Goal: Task Accomplishment & Management: Manage account settings

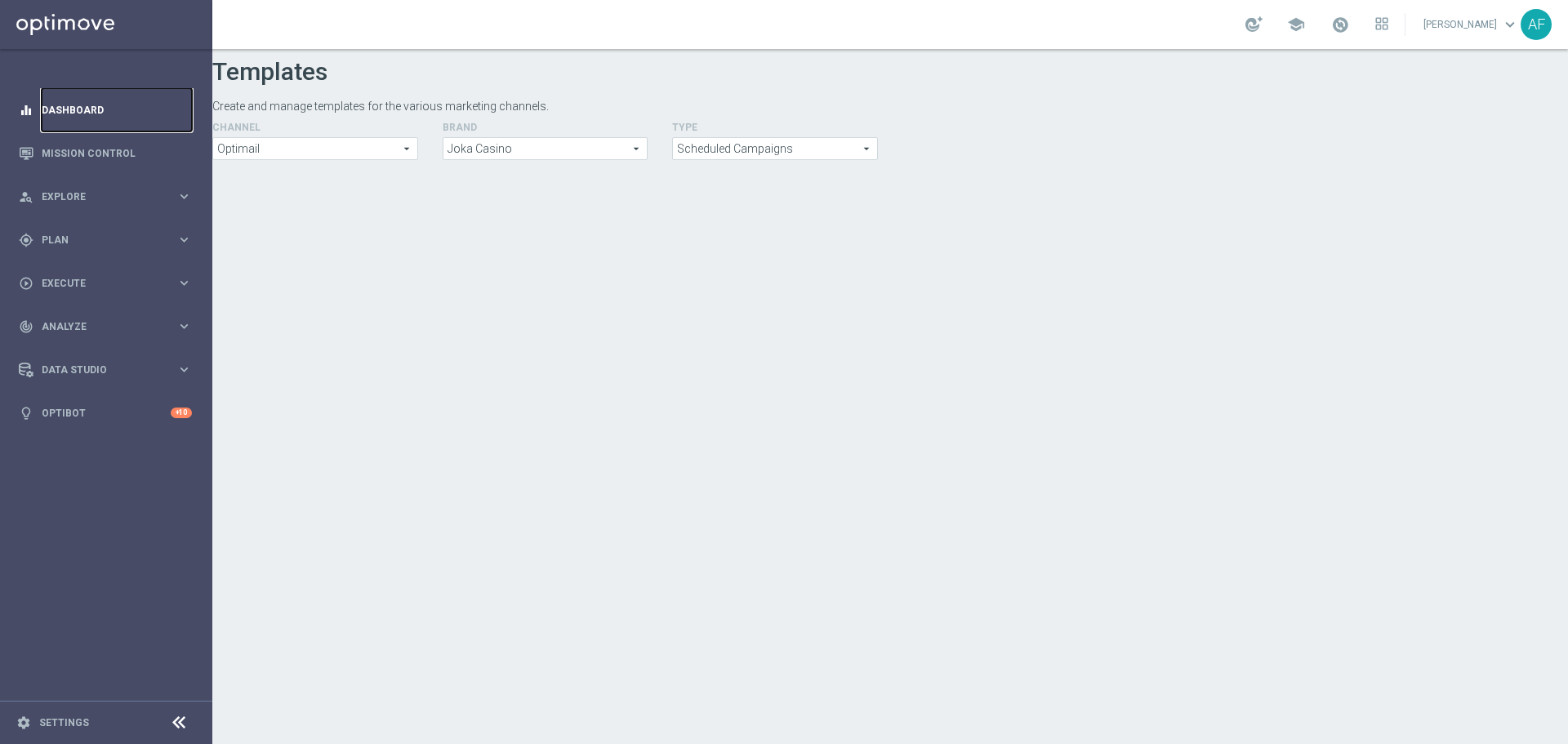
click at [83, 103] on link "Dashboard" at bounding box center [117, 110] width 151 height 44
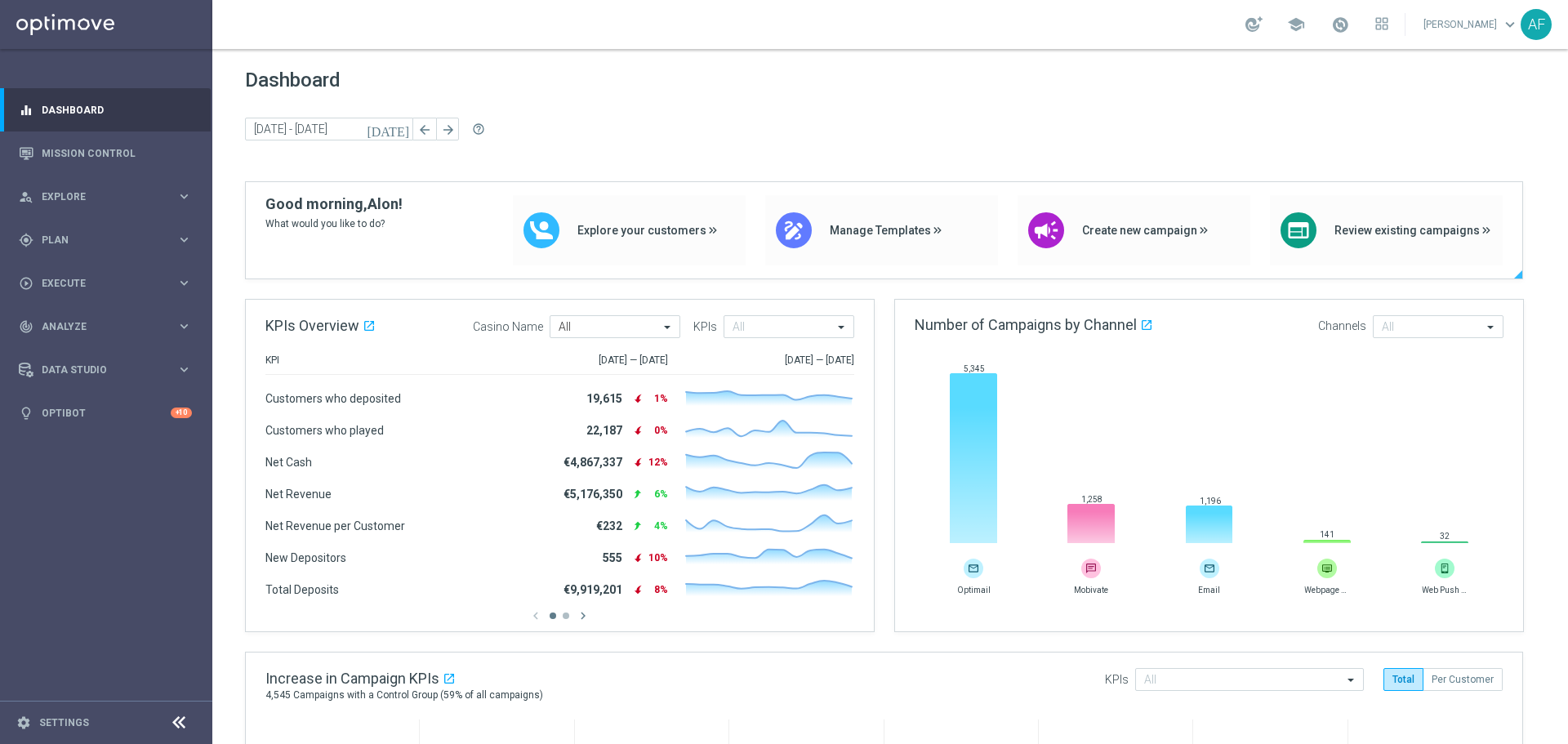
drag, startPoint x: 296, startPoint y: 203, endPoint x: 344, endPoint y: 220, distance: 50.9
click at [344, 220] on div "Good morning, Alon! What would you like to do?" at bounding box center [334, 230] width 137 height 70
click at [344, 223] on span "What would you like to do?" at bounding box center [334, 224] width 137 height 17
click at [333, 226] on span "What would you like to do?" at bounding box center [334, 224] width 137 height 17
drag, startPoint x: 324, startPoint y: 226, endPoint x: 307, endPoint y: 206, distance: 26.2
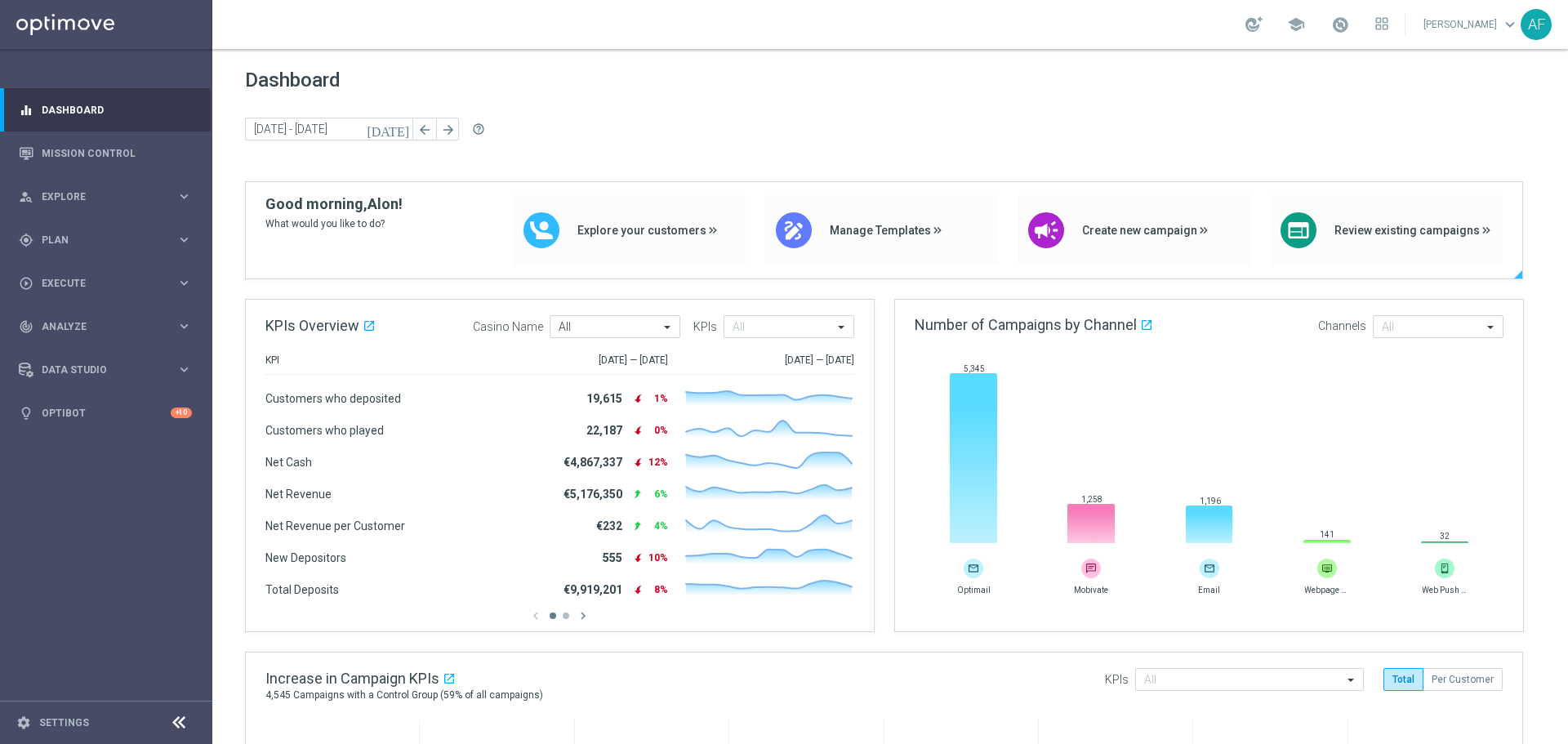
click at [307, 206] on div "Good morning, Alon! What would you like to do?" at bounding box center [334, 230] width 137 height 70
click at [554, 163] on div "Dashboard [DATE] [DATE] - [DATE] arrow_back arrow_forward help_outline" at bounding box center [890, 125] width 1291 height 112
drag, startPoint x: 266, startPoint y: 77, endPoint x: 308, endPoint y: 83, distance: 42.4
click at [307, 83] on span "Dashboard" at bounding box center [890, 80] width 1291 height 23
click at [409, 157] on div "Dashboard [DATE] [DATE] - [DATE] arrow_back arrow_forward help_outline" at bounding box center [890, 125] width 1291 height 112
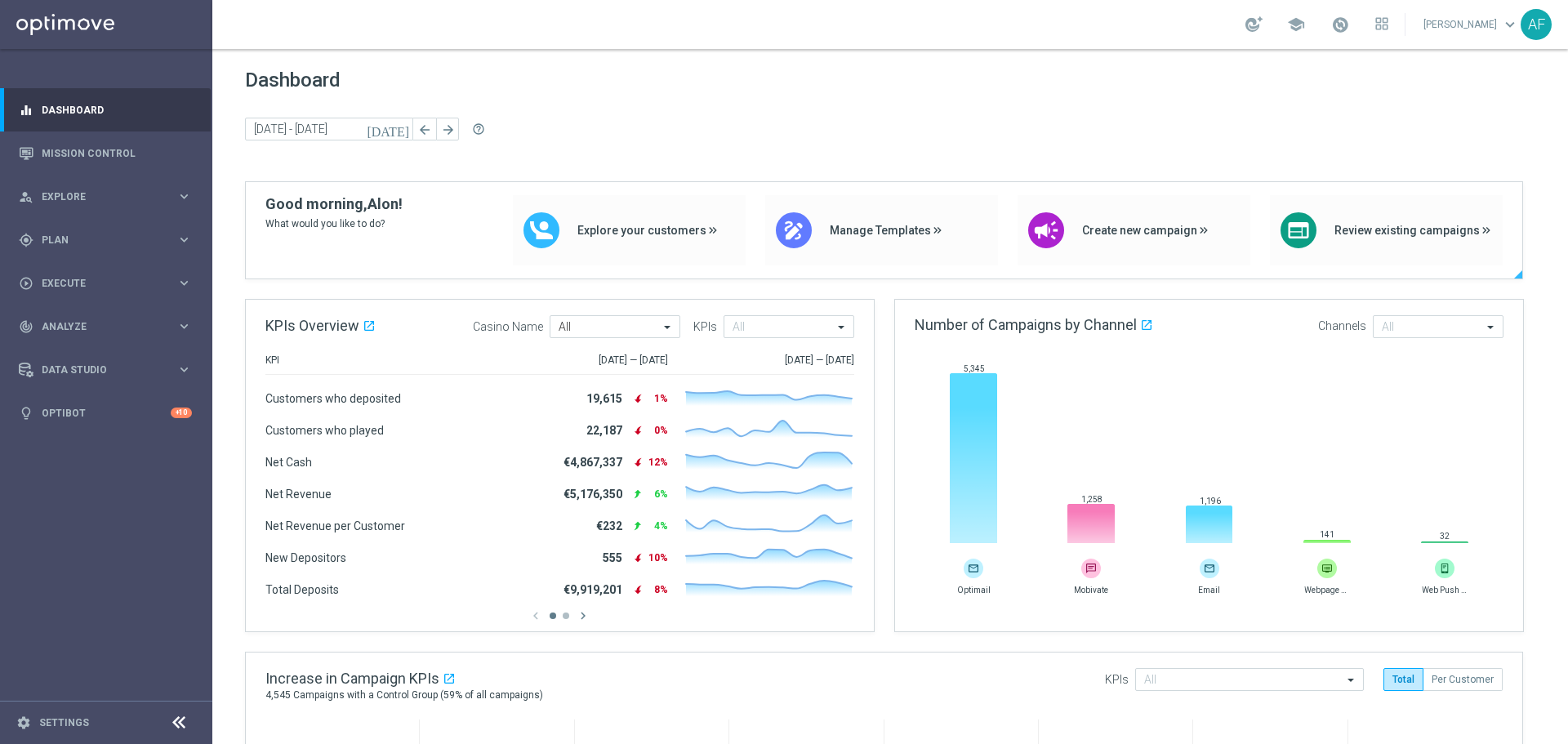
click at [346, 207] on span "Good morning," at bounding box center [317, 203] width 102 height 17
click at [306, 207] on span "Good morning," at bounding box center [317, 203] width 102 height 17
drag, startPoint x: 293, startPoint y: 206, endPoint x: 333, endPoint y: 225, distance: 44.3
click at [333, 225] on div "Good morning, Alon! What would you like to do?" at bounding box center [334, 230] width 137 height 70
click at [334, 225] on span "What would you like to do?" at bounding box center [334, 224] width 137 height 17
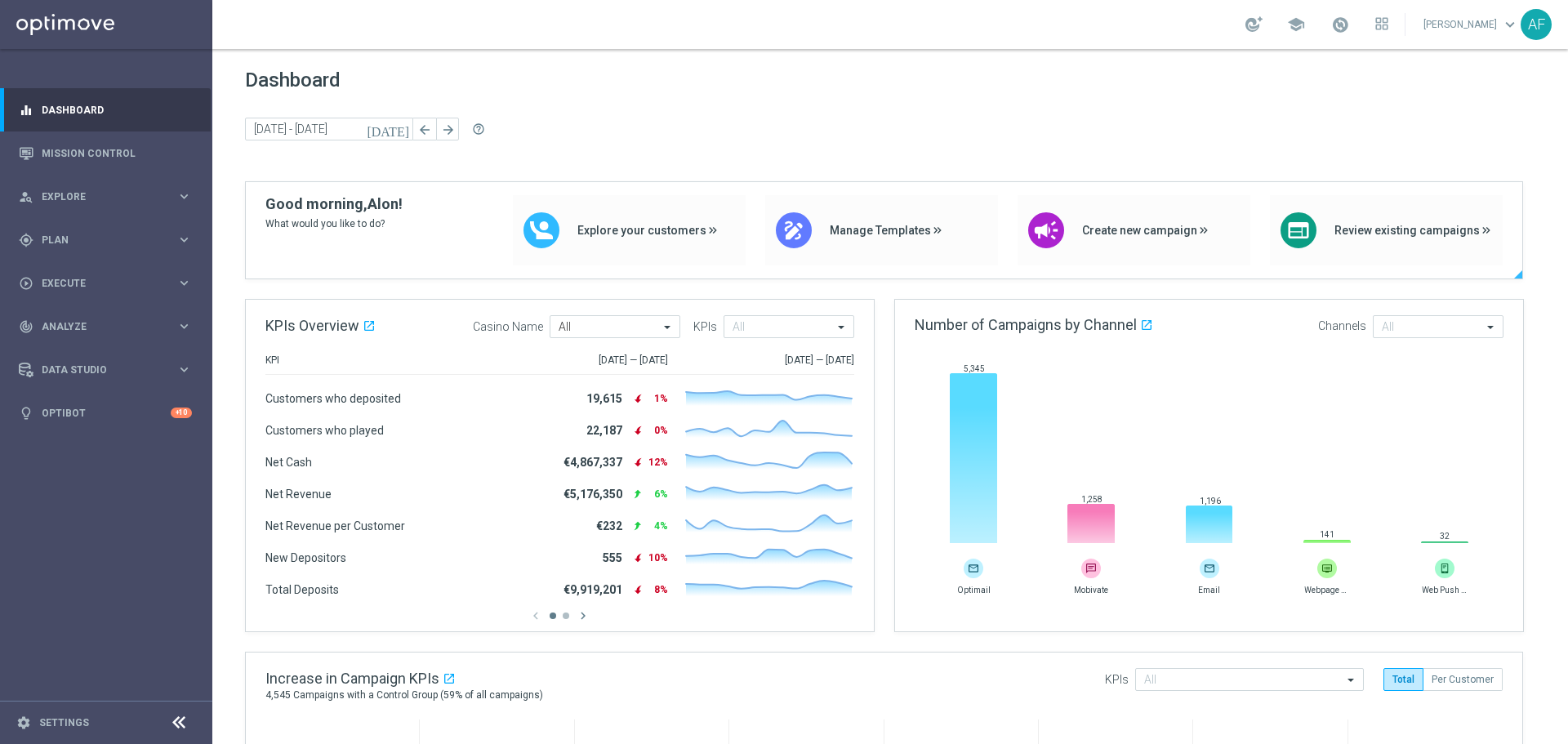
drag, startPoint x: 342, startPoint y: 222, endPoint x: 289, endPoint y: 203, distance: 56.3
click at [289, 203] on div "Good morning, Alon! What would you like to do?" at bounding box center [334, 230] width 137 height 70
click at [289, 203] on span "Good morning," at bounding box center [317, 203] width 102 height 17
drag, startPoint x: 304, startPoint y: 199, endPoint x: 321, endPoint y: 227, distance: 32.8
click at [321, 227] on div "Good morning, Alon! What would you like to do?" at bounding box center [334, 230] width 137 height 70
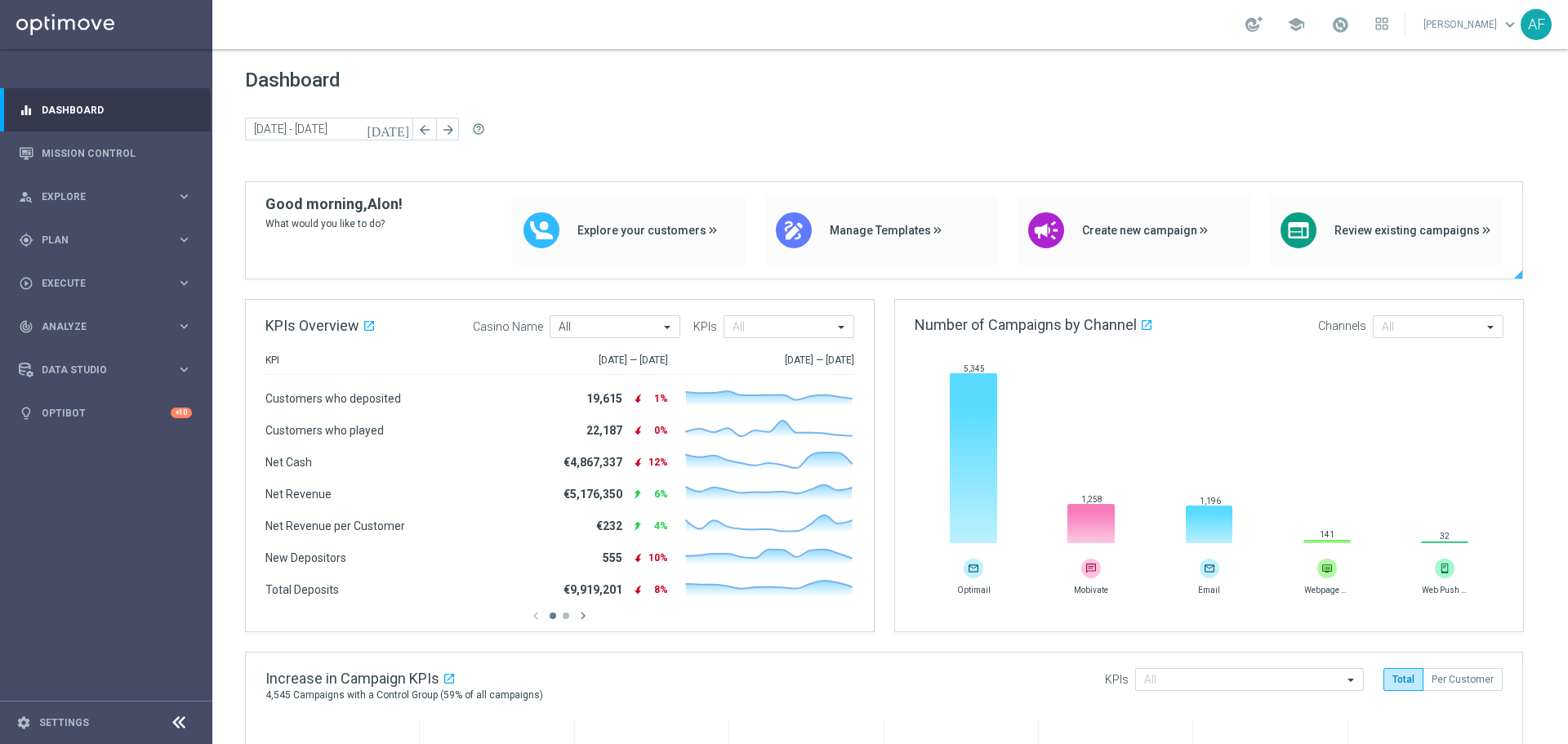
click at [323, 225] on span "What would you like to do?" at bounding box center [334, 224] width 137 height 17
click at [519, 159] on div "Dashboard [DATE] [DATE] - [DATE] arrow_back arrow_forward help_outline" at bounding box center [890, 125] width 1291 height 112
click at [57, 721] on link "Settings" at bounding box center [64, 723] width 50 height 10
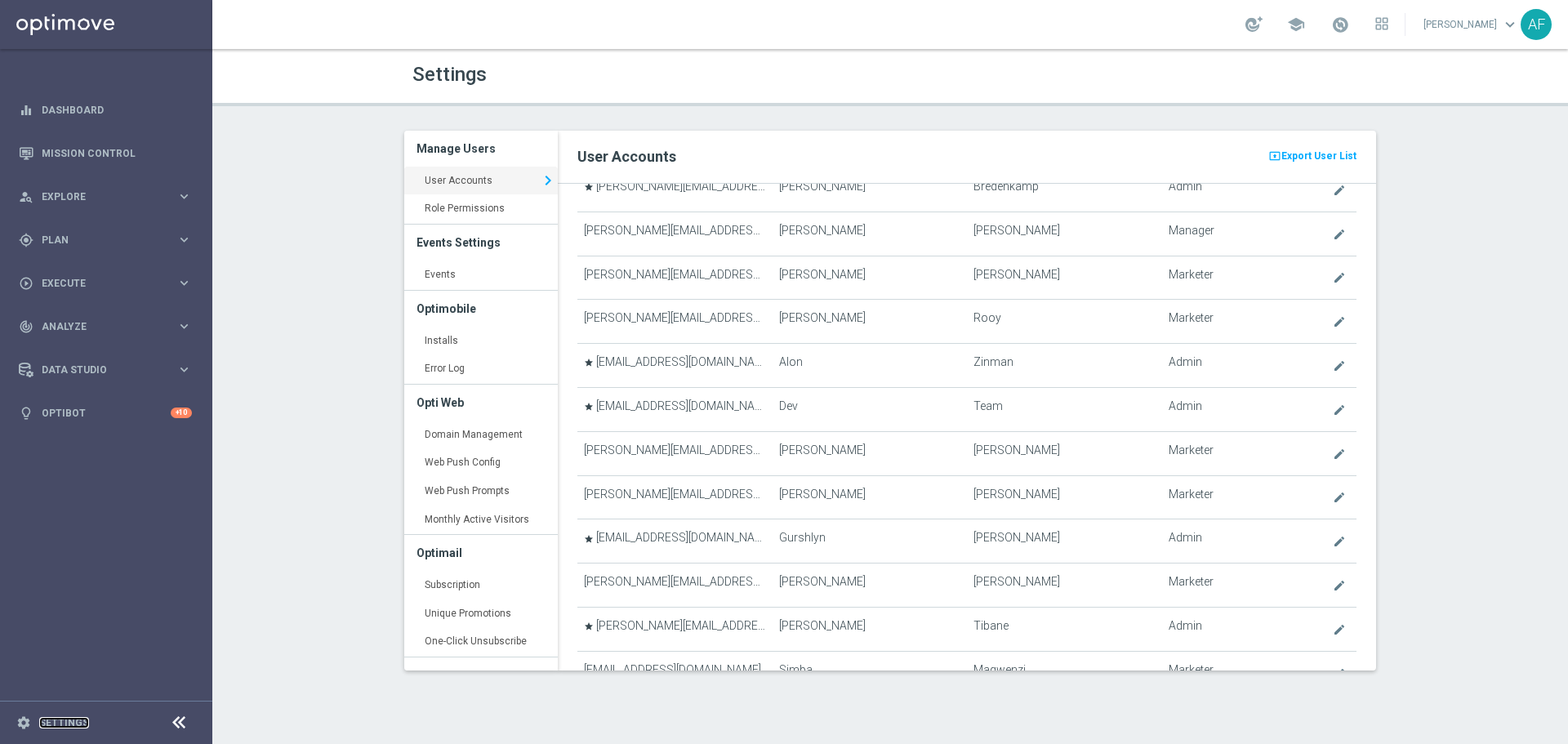
scroll to position [479, 0]
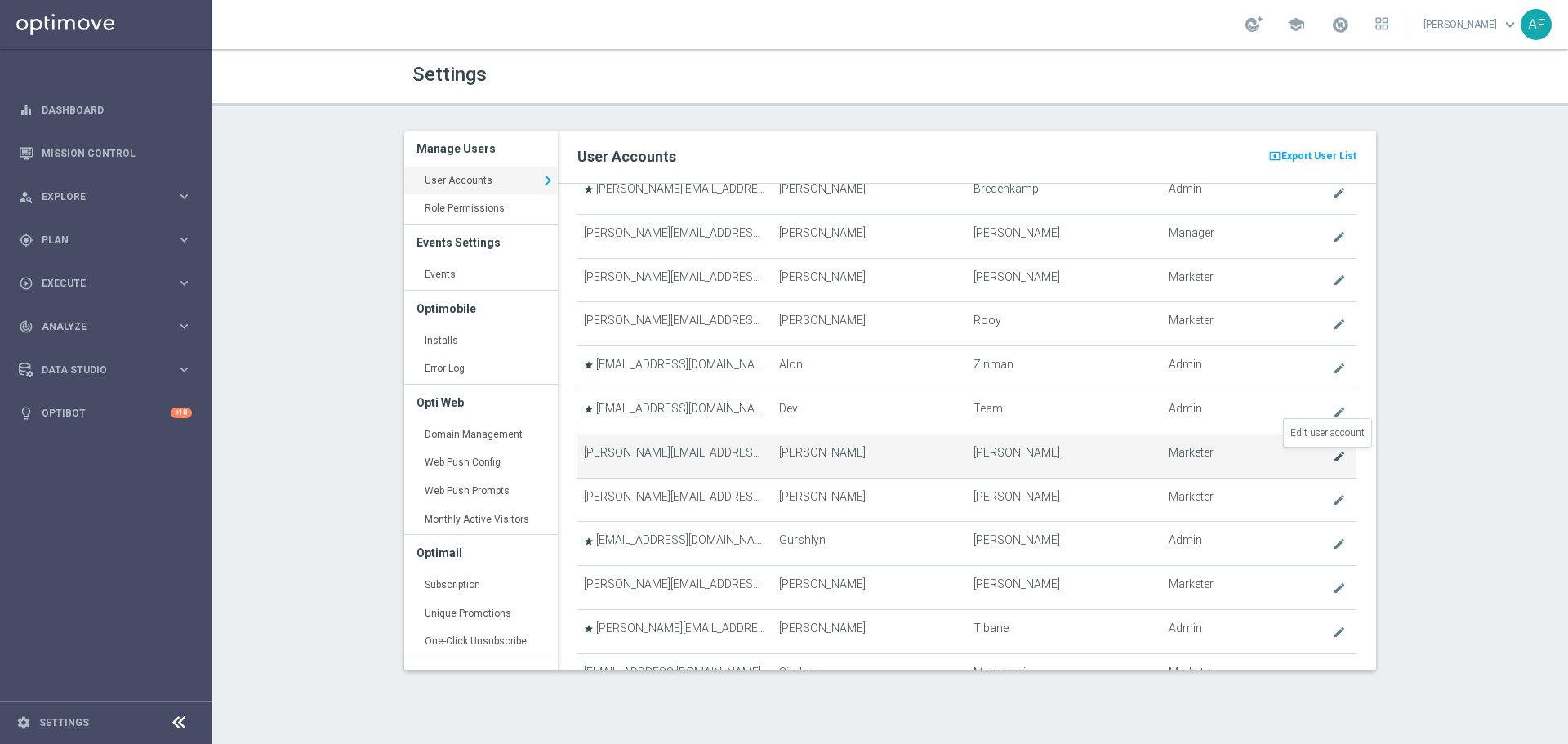
click at [1333, 457] on icon "create" at bounding box center [1340, 457] width 13 height 13
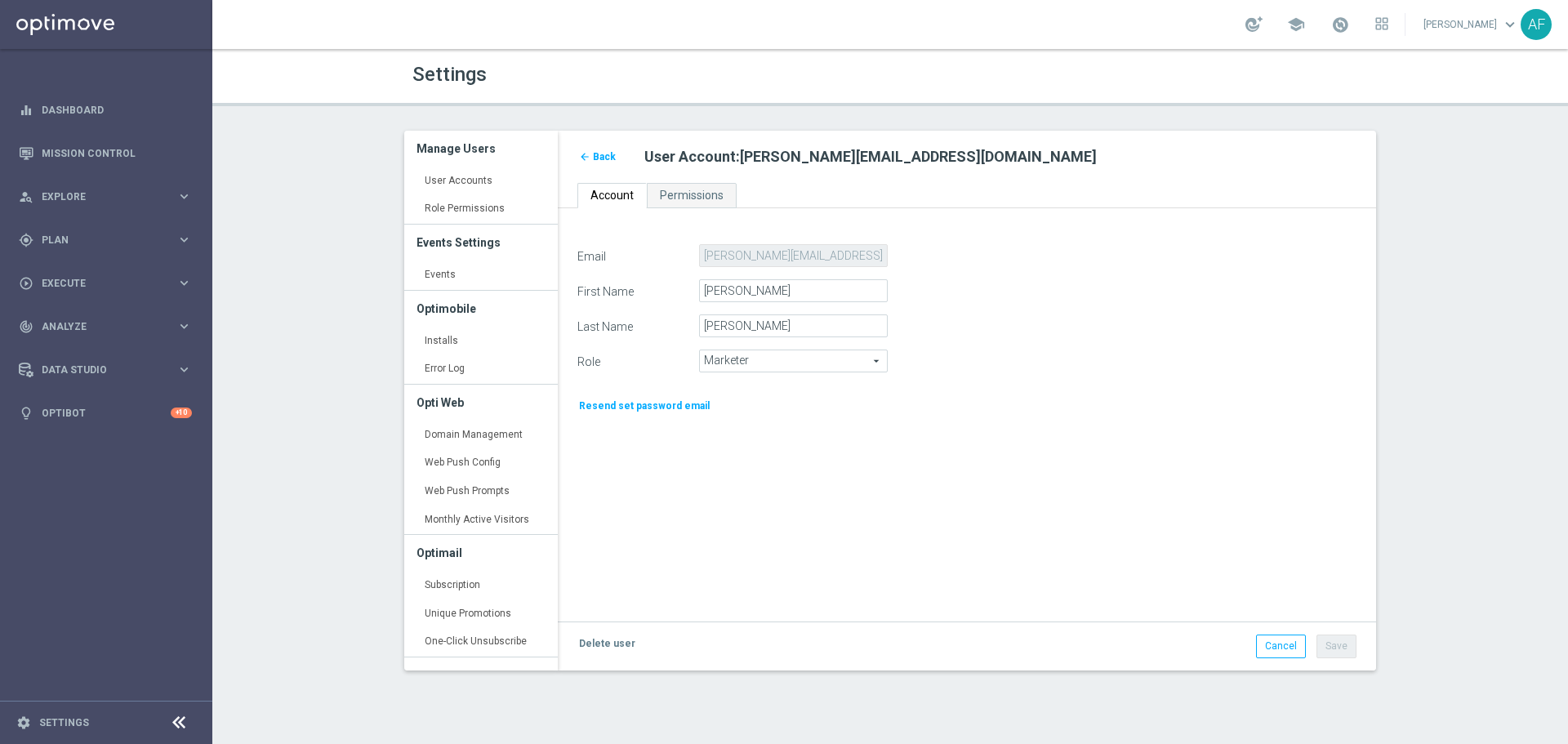
click at [794, 364] on span "Marketer" at bounding box center [794, 361] width 187 height 21
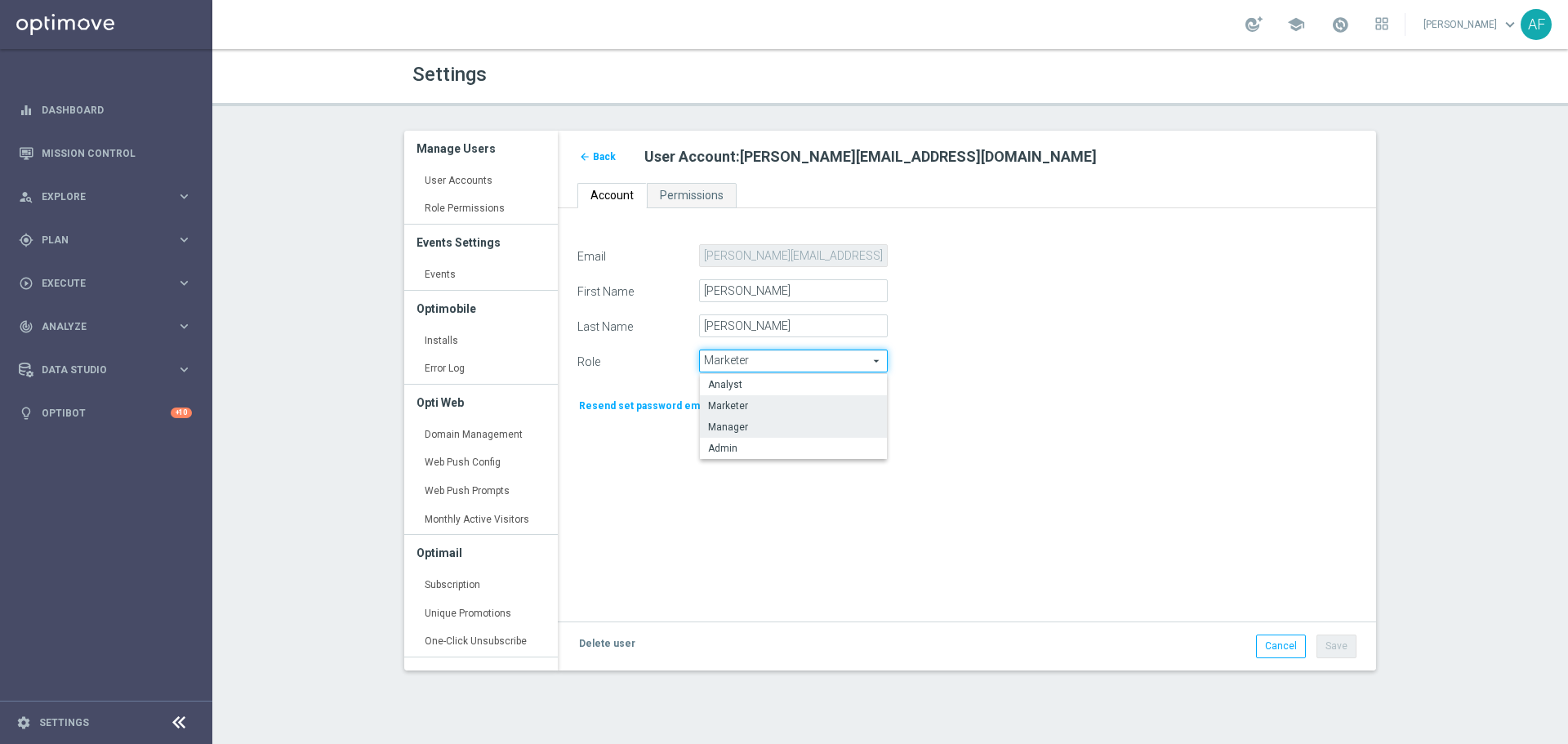
click at [790, 422] on span "Manager" at bounding box center [793, 427] width 170 height 13
type input "Manager"
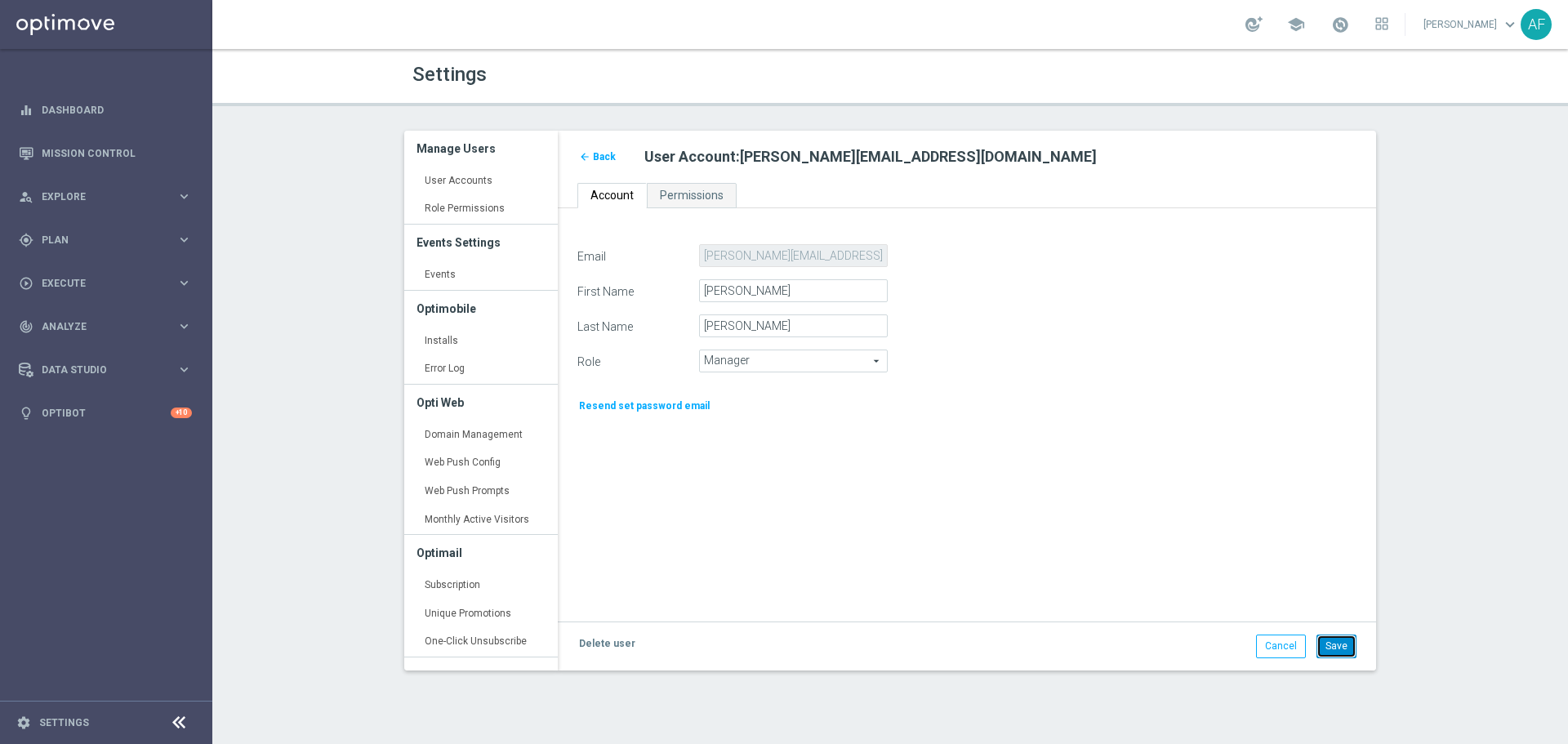
click at [1331, 652] on button "Save" at bounding box center [1336, 647] width 40 height 23
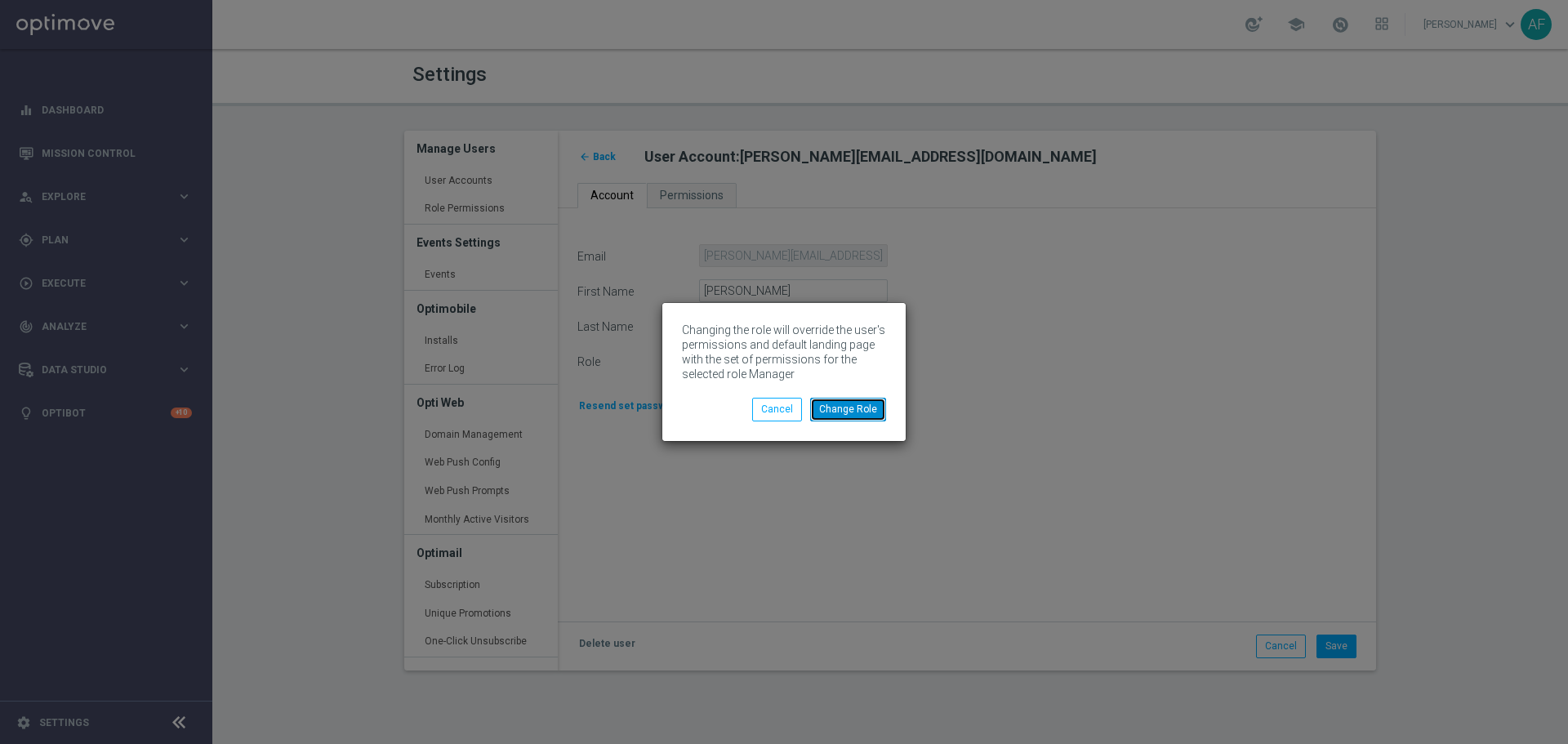
click at [869, 410] on button "Change Role" at bounding box center [847, 409] width 76 height 23
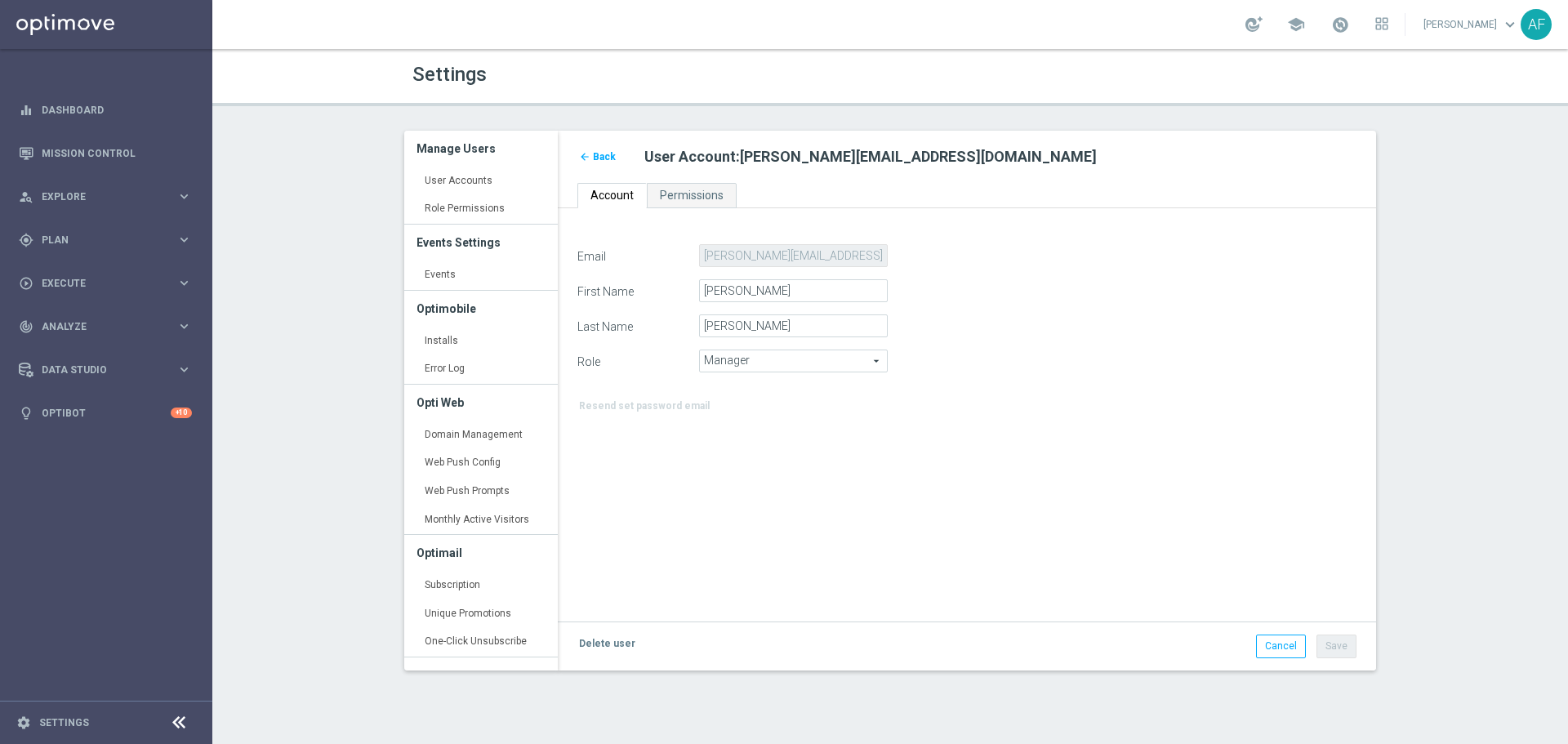
click at [600, 156] on span "Back" at bounding box center [605, 156] width 23 height 12
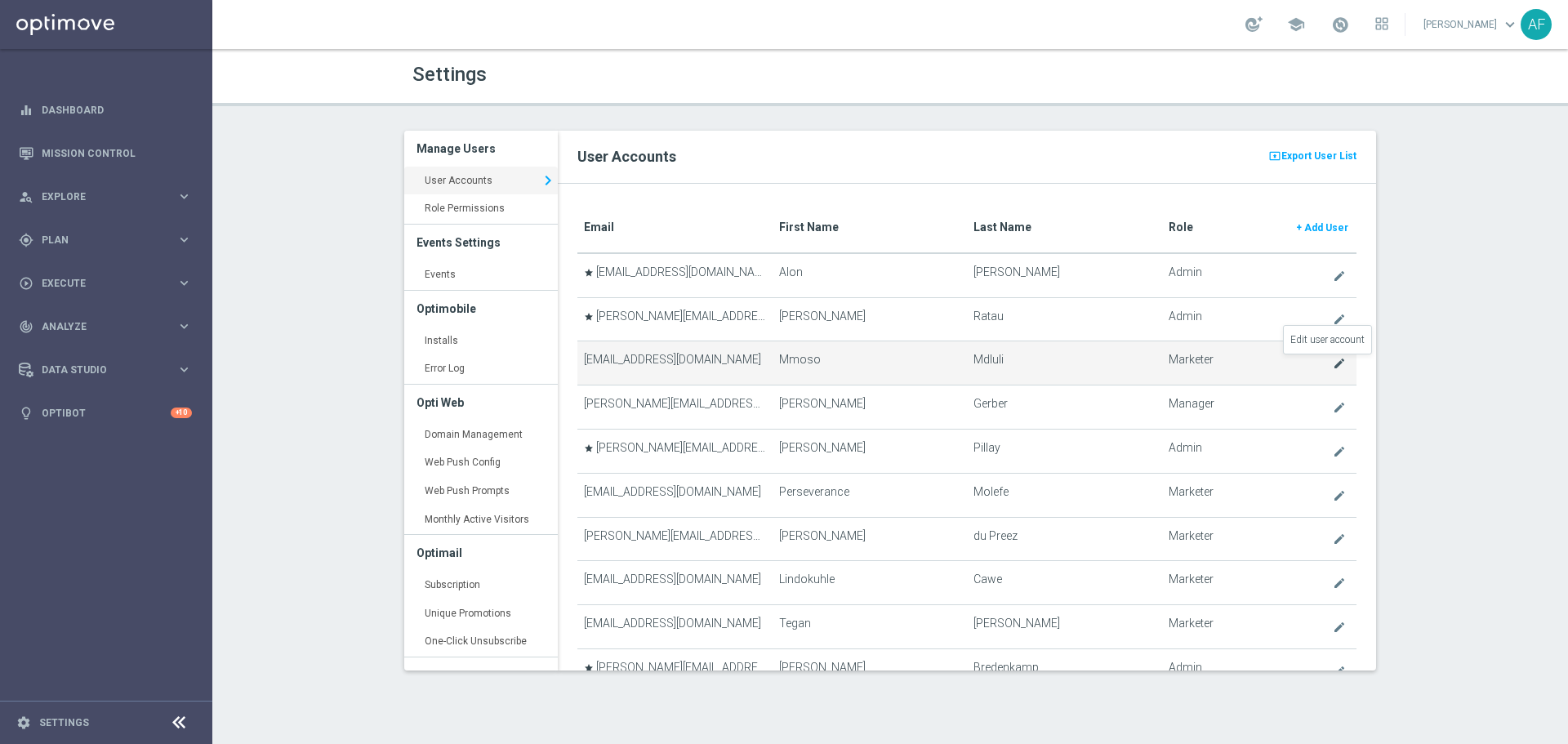
click at [1333, 367] on icon "create" at bounding box center [1340, 363] width 13 height 13
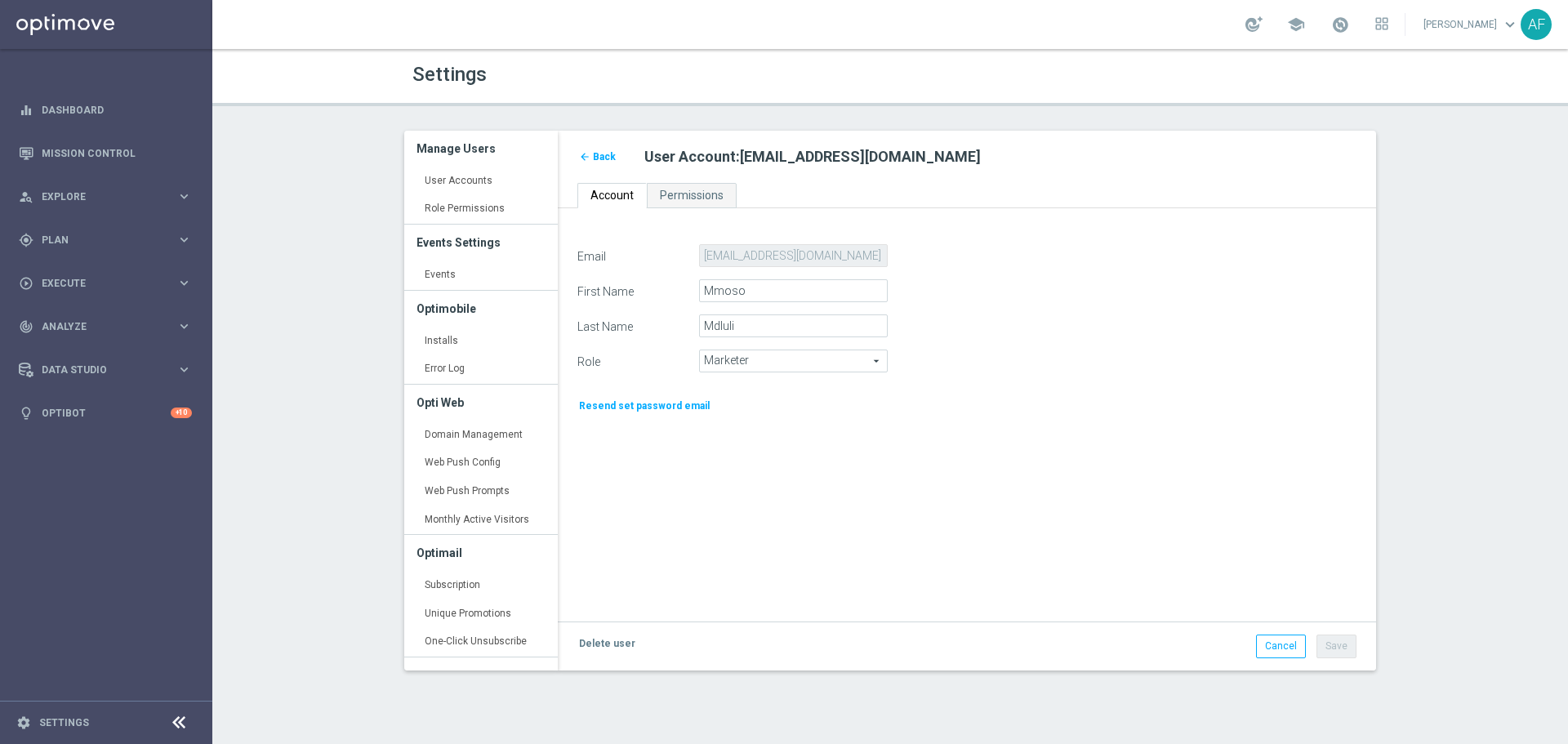
click at [849, 359] on span "Marketer" at bounding box center [794, 361] width 187 height 21
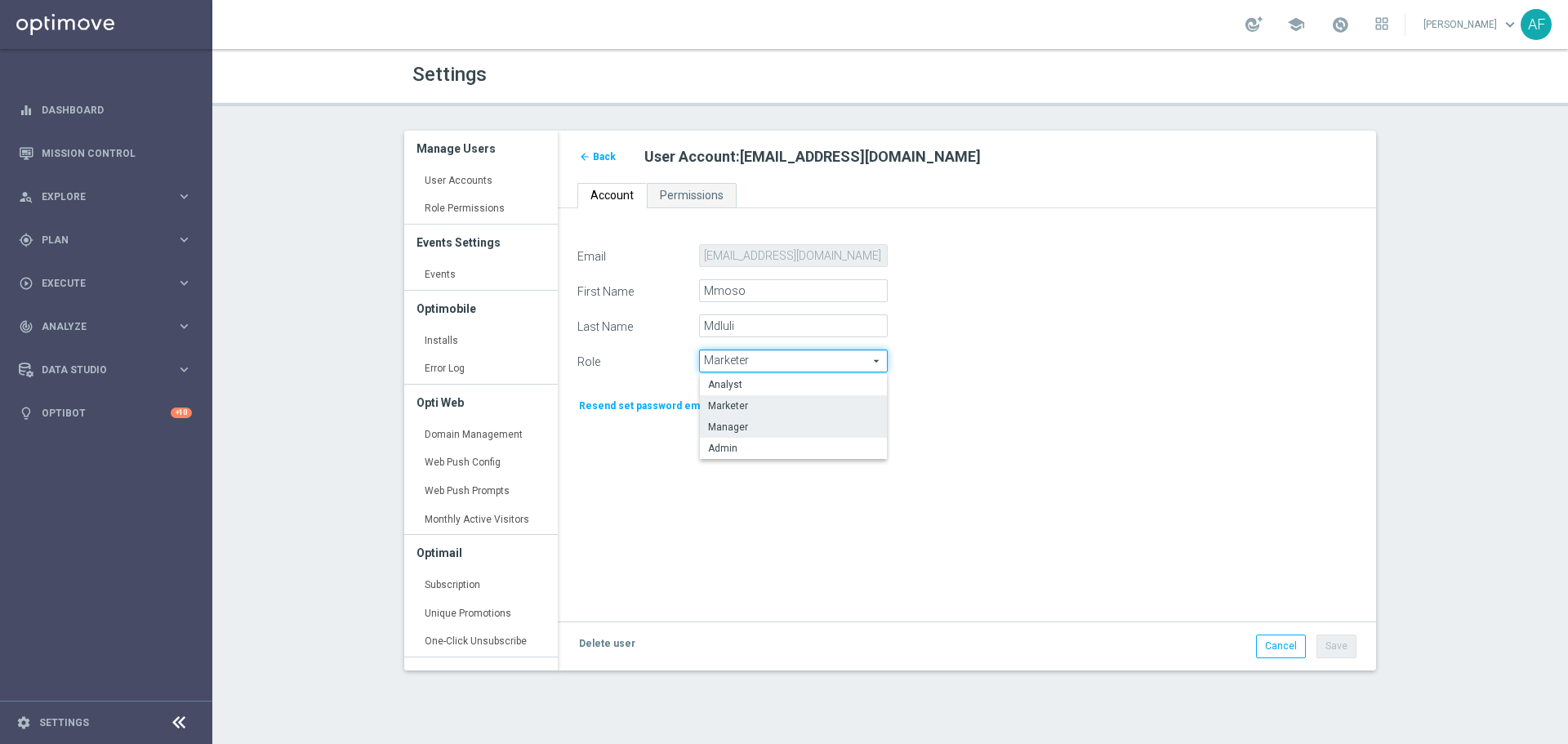
click at [817, 425] on span "Manager" at bounding box center [793, 427] width 170 height 13
type input "Manager"
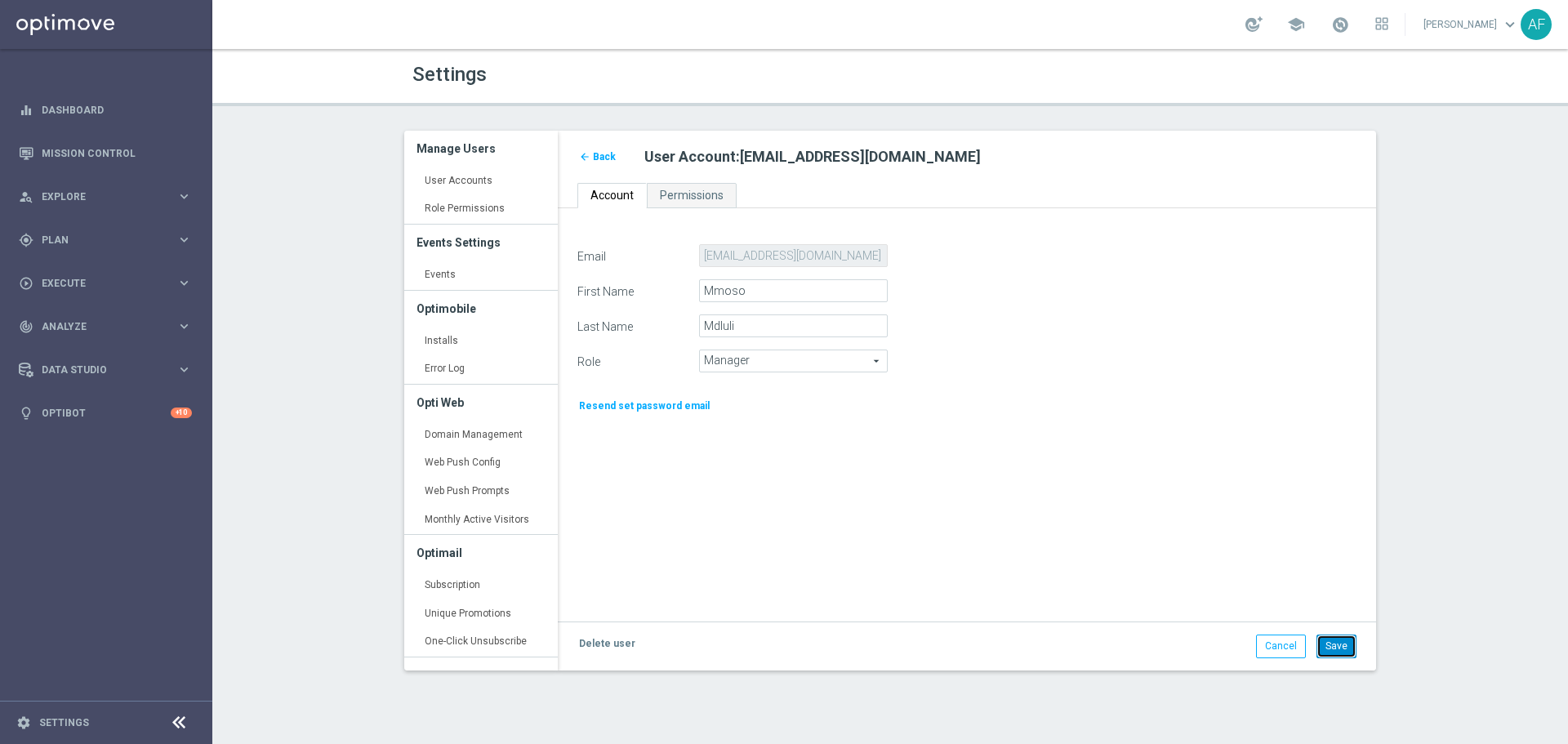
click at [1336, 646] on button "Save" at bounding box center [1336, 647] width 40 height 23
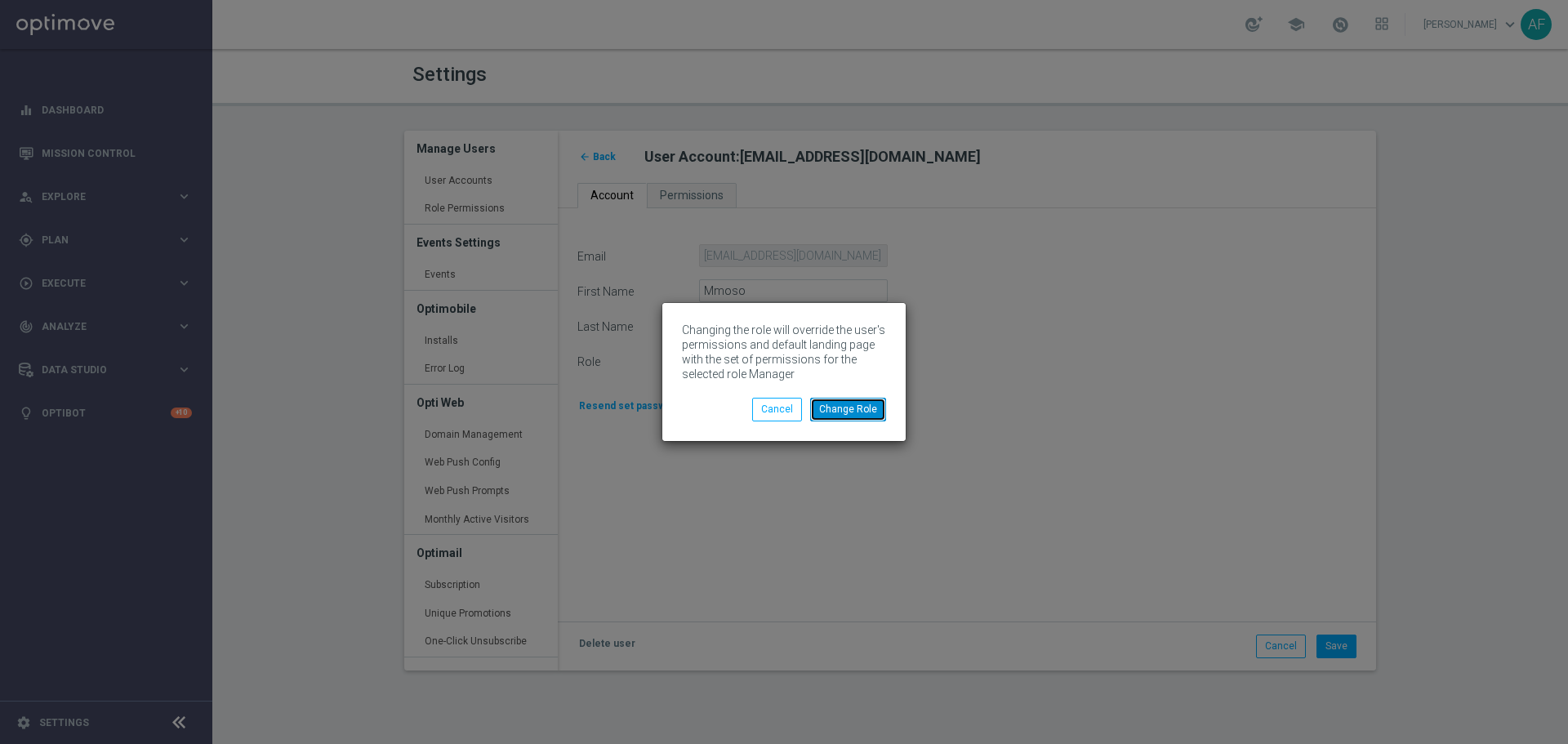
click at [852, 412] on button "Change Role" at bounding box center [847, 409] width 76 height 23
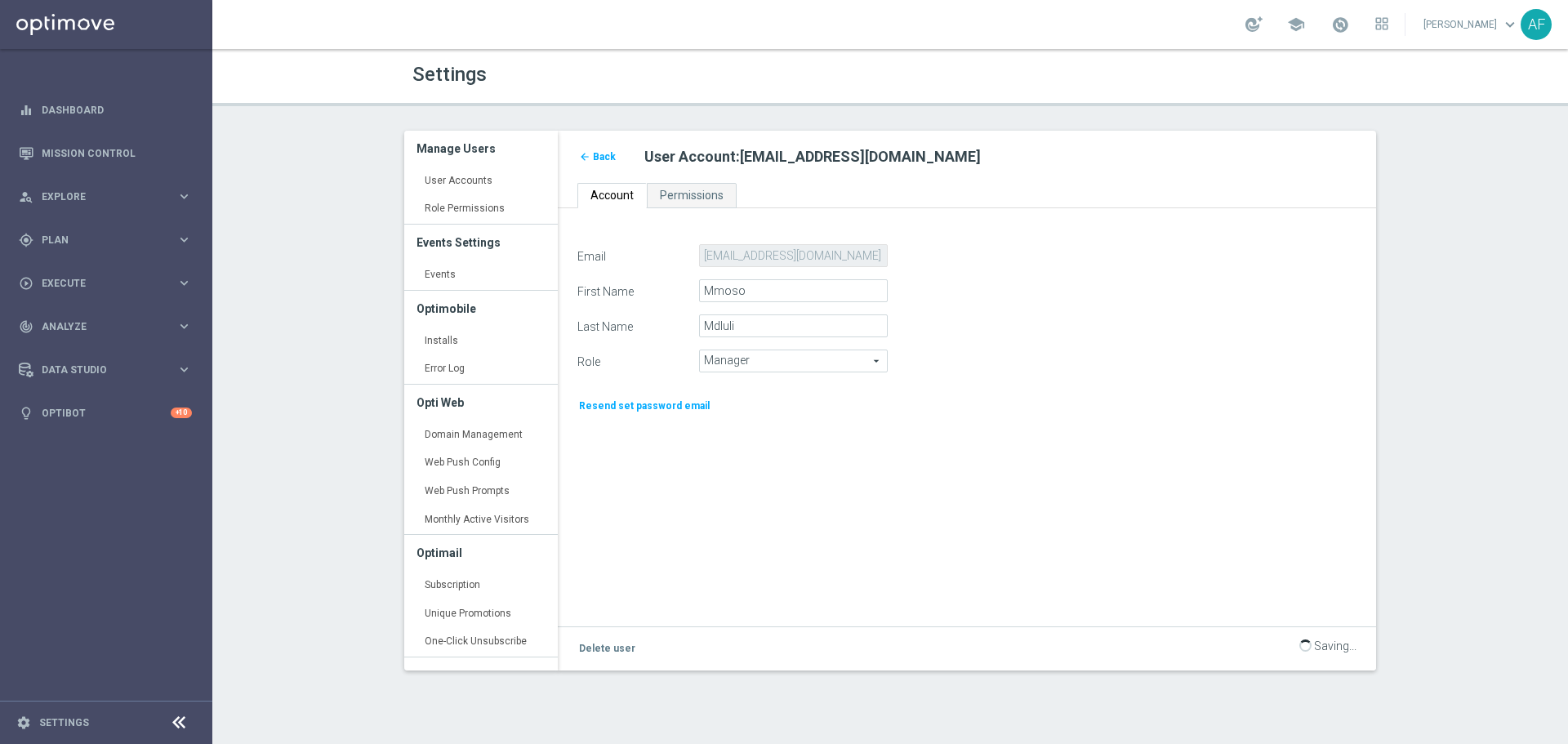
click at [601, 159] on span "Back" at bounding box center [605, 156] width 23 height 12
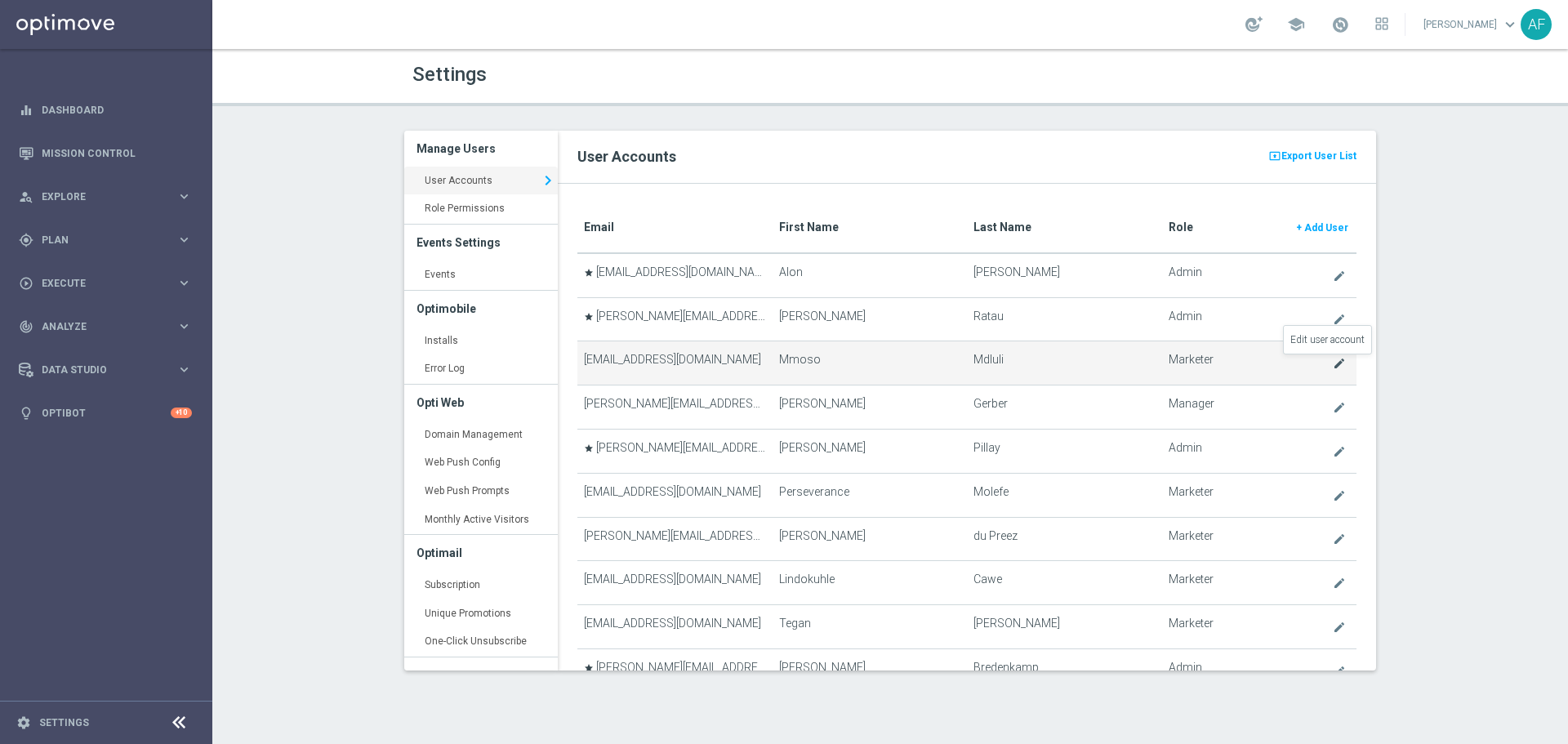
click at [1333, 361] on icon "create" at bounding box center [1340, 363] width 13 height 13
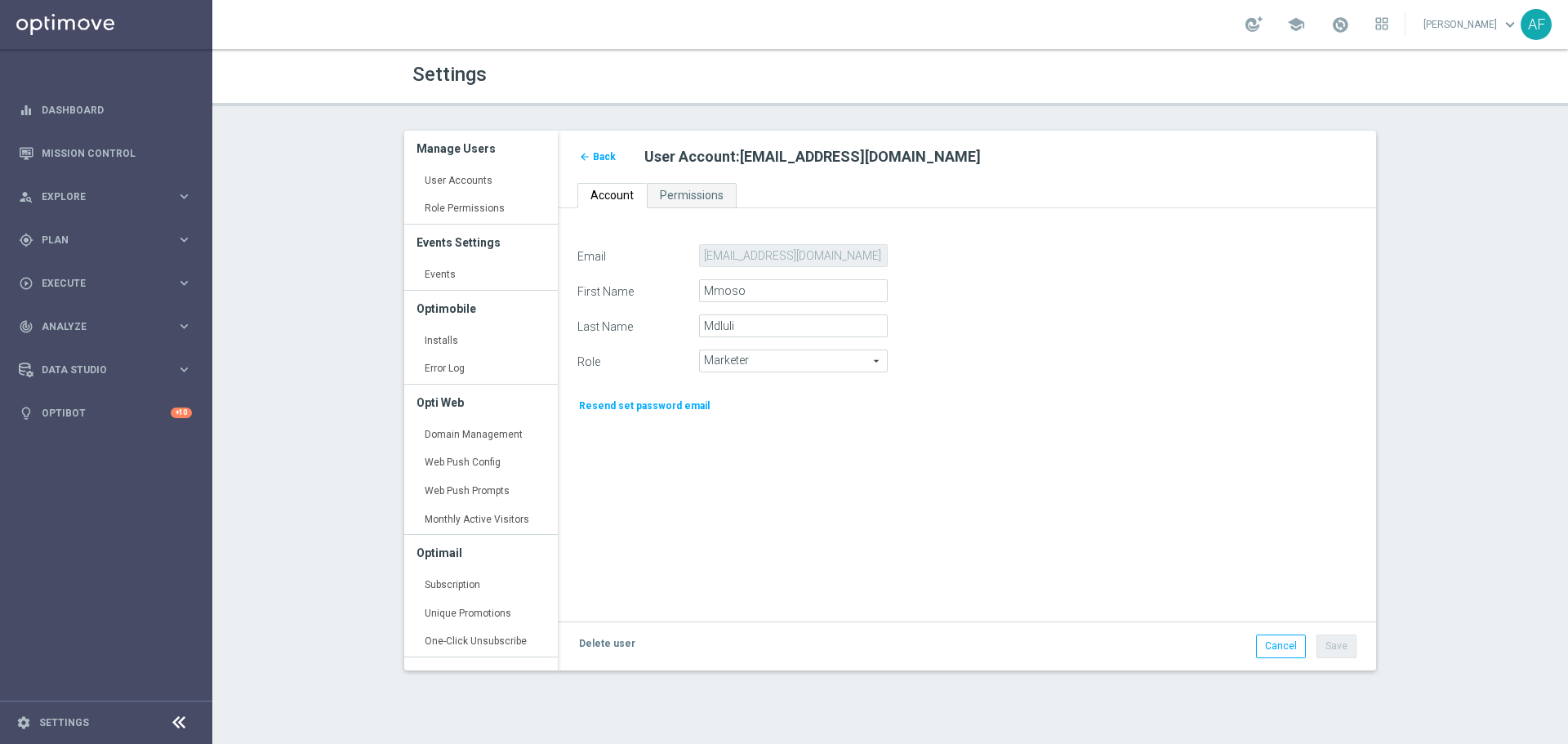
click at [865, 369] on span "Marketer" at bounding box center [794, 361] width 187 height 21
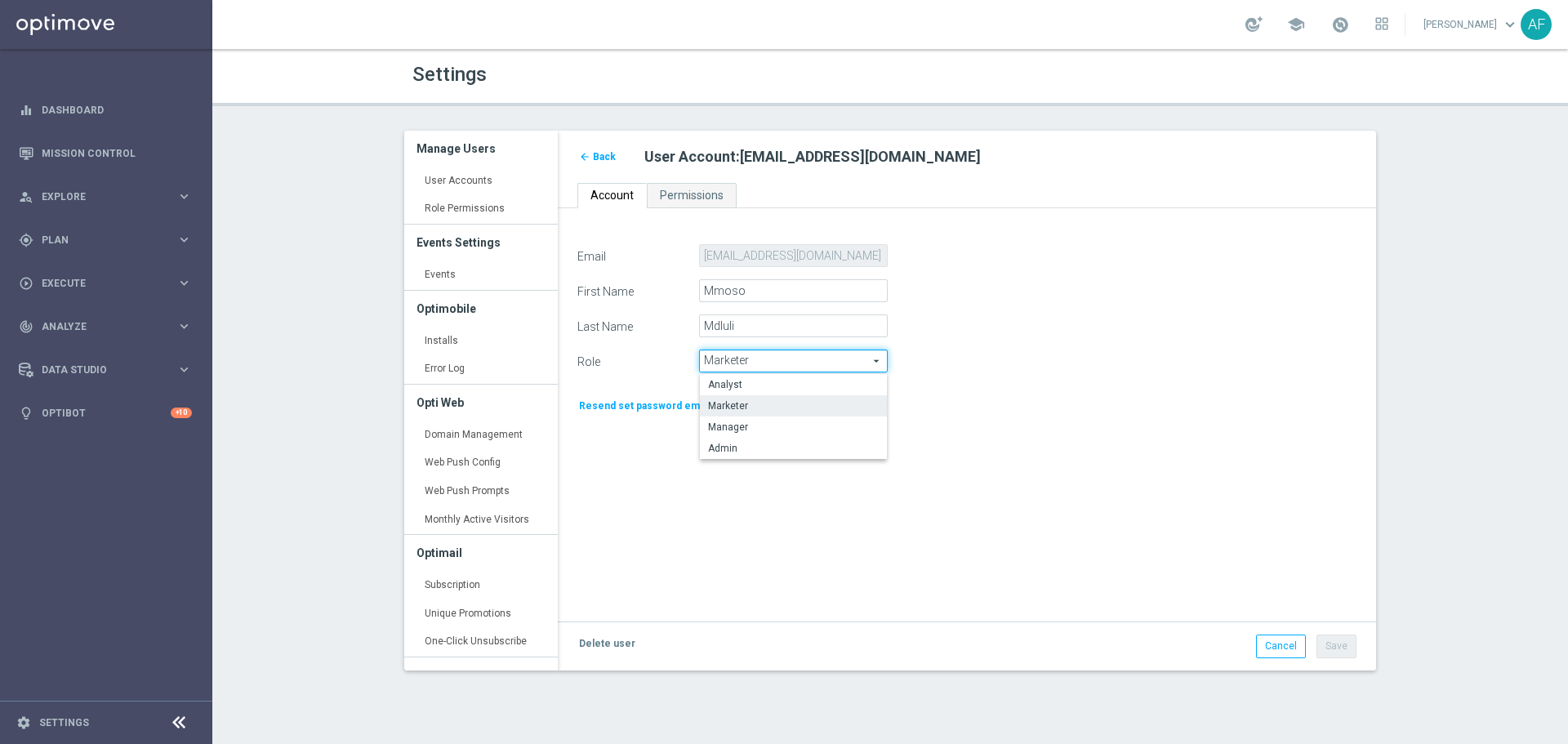
click at [846, 426] on span "Manager" at bounding box center [793, 427] width 170 height 13
type input "Manager"
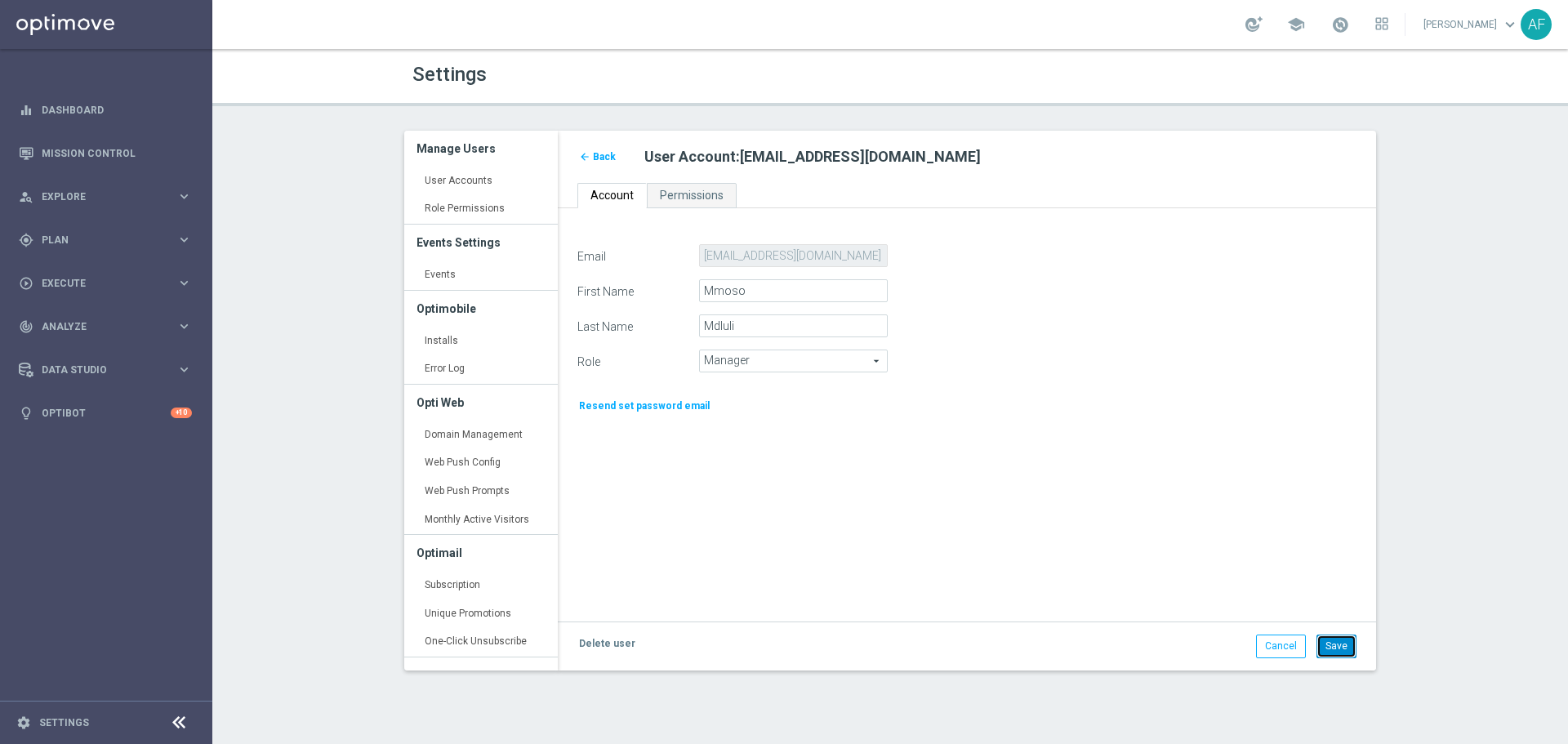
click at [1335, 648] on button "Save" at bounding box center [1336, 647] width 40 height 23
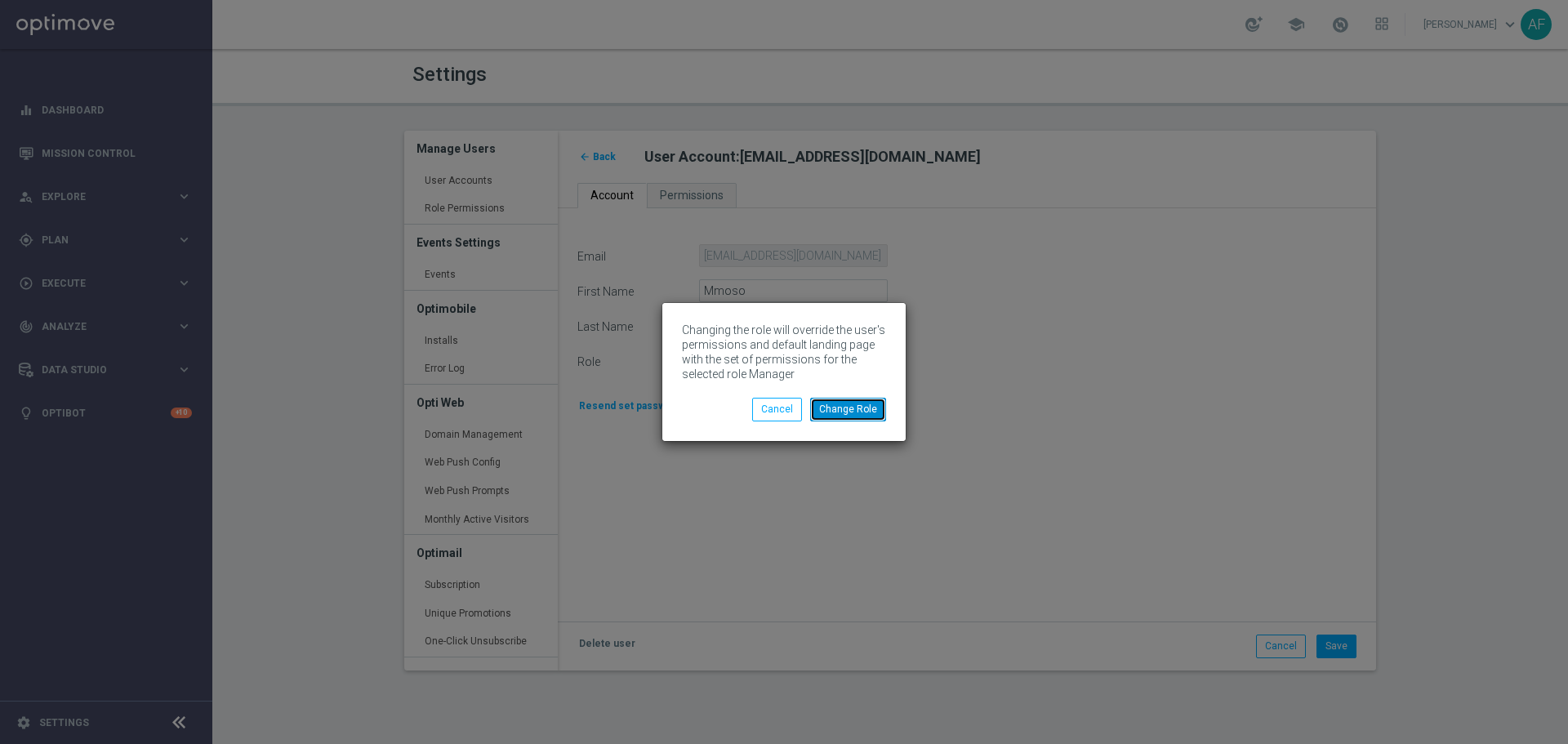
click at [859, 404] on button "Change Role" at bounding box center [847, 409] width 76 height 23
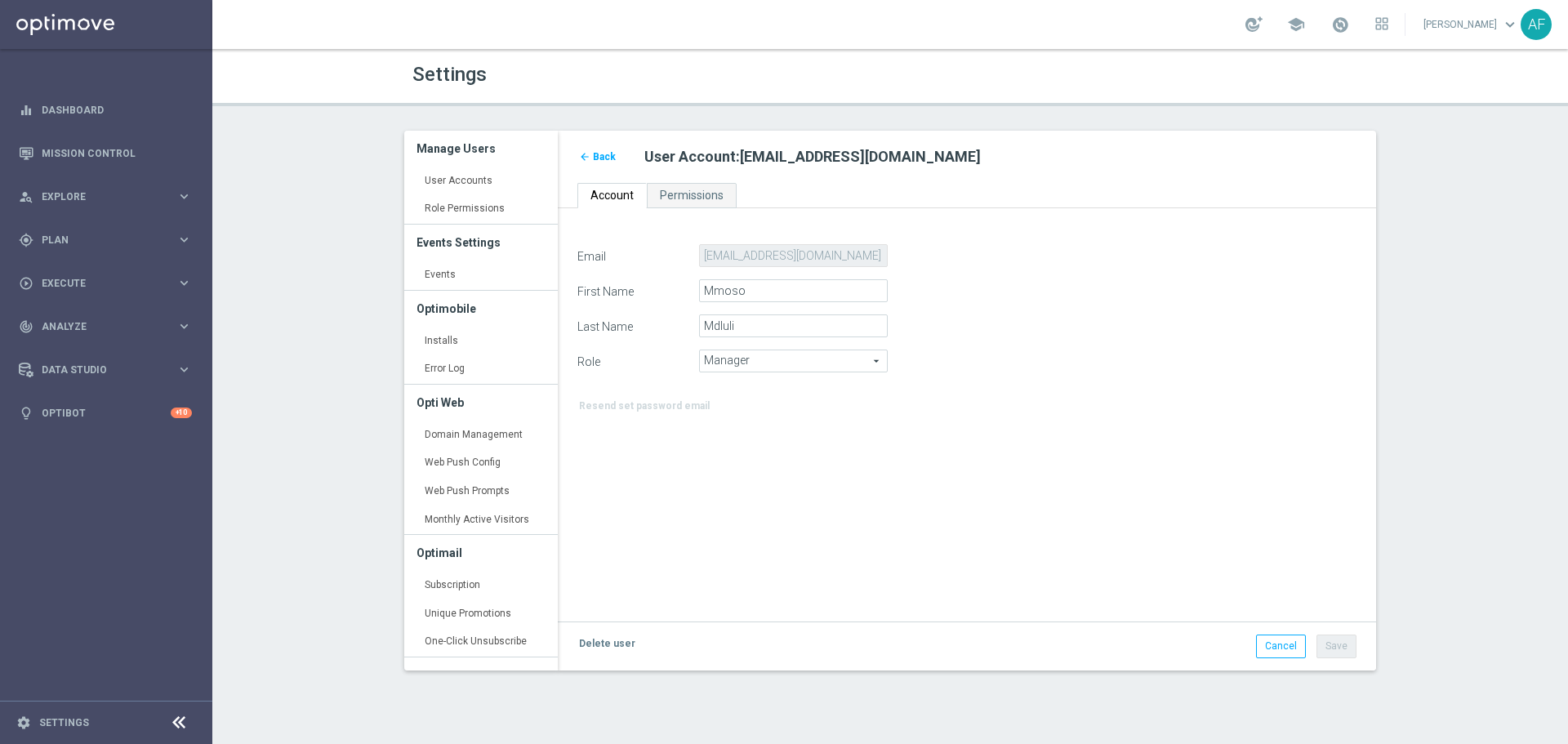
click at [602, 155] on span "Back" at bounding box center [605, 156] width 23 height 12
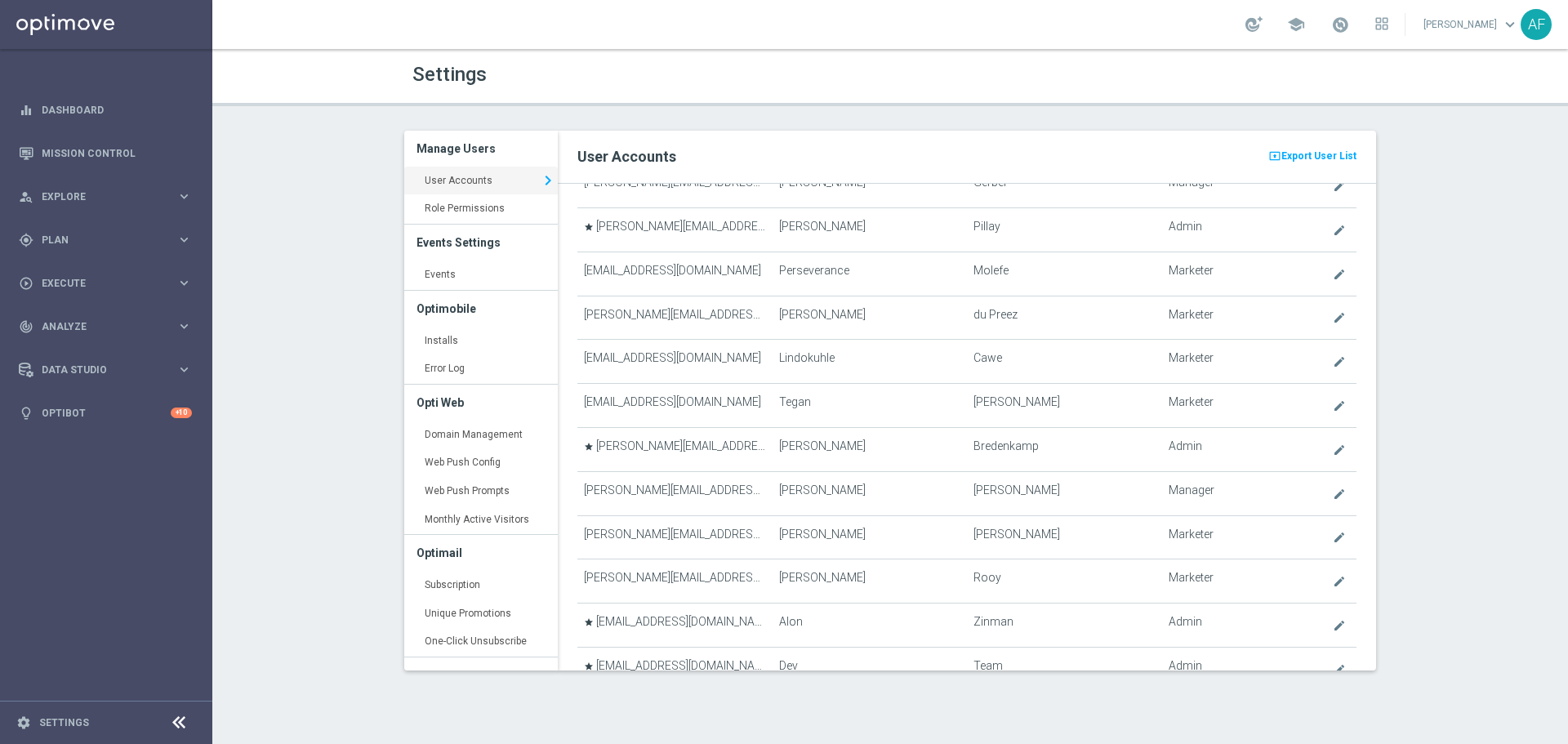
scroll to position [228, 0]
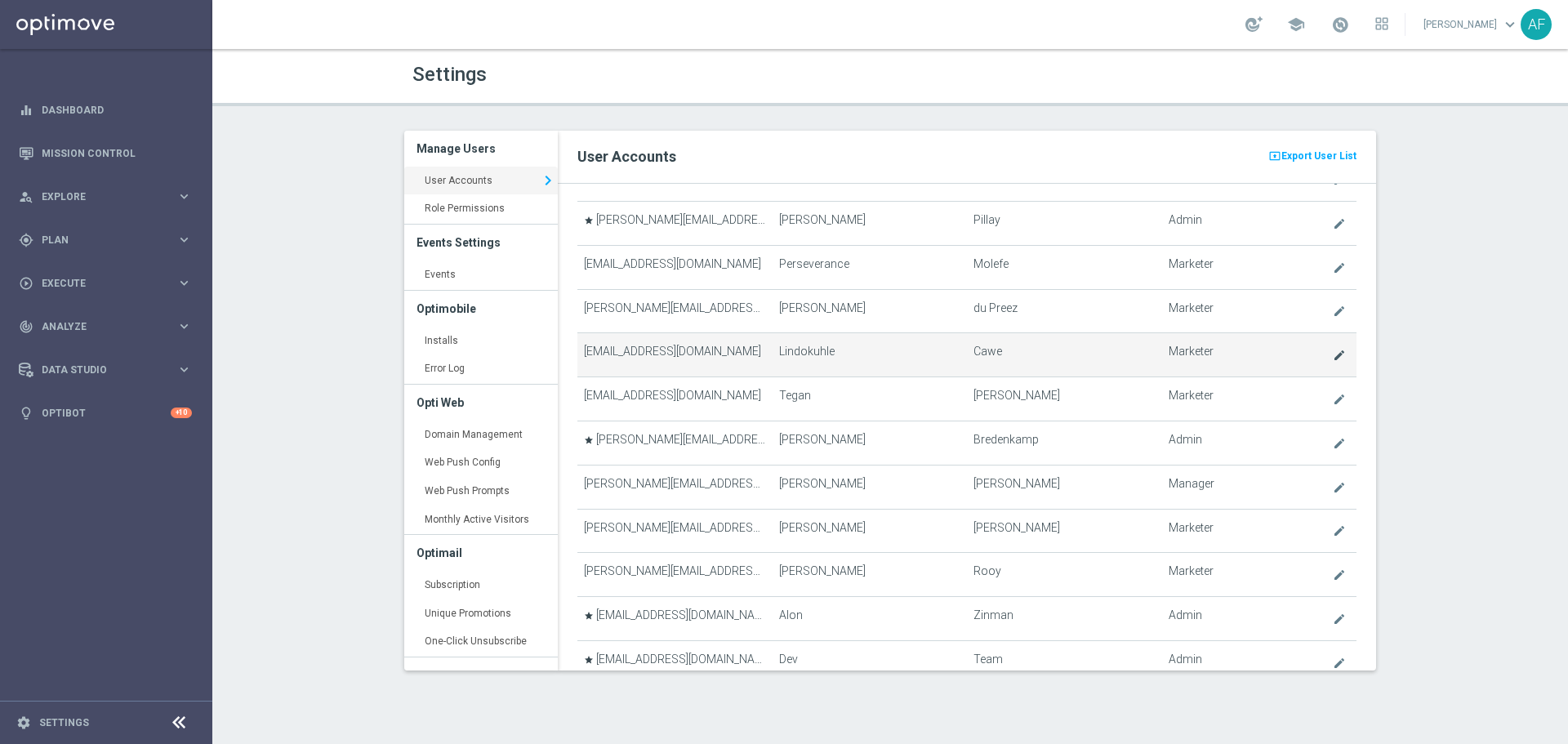
click at [1332, 355] on link "create" at bounding box center [1341, 354] width 19 height 21
click at [1333, 358] on icon "create" at bounding box center [1340, 355] width 13 height 13
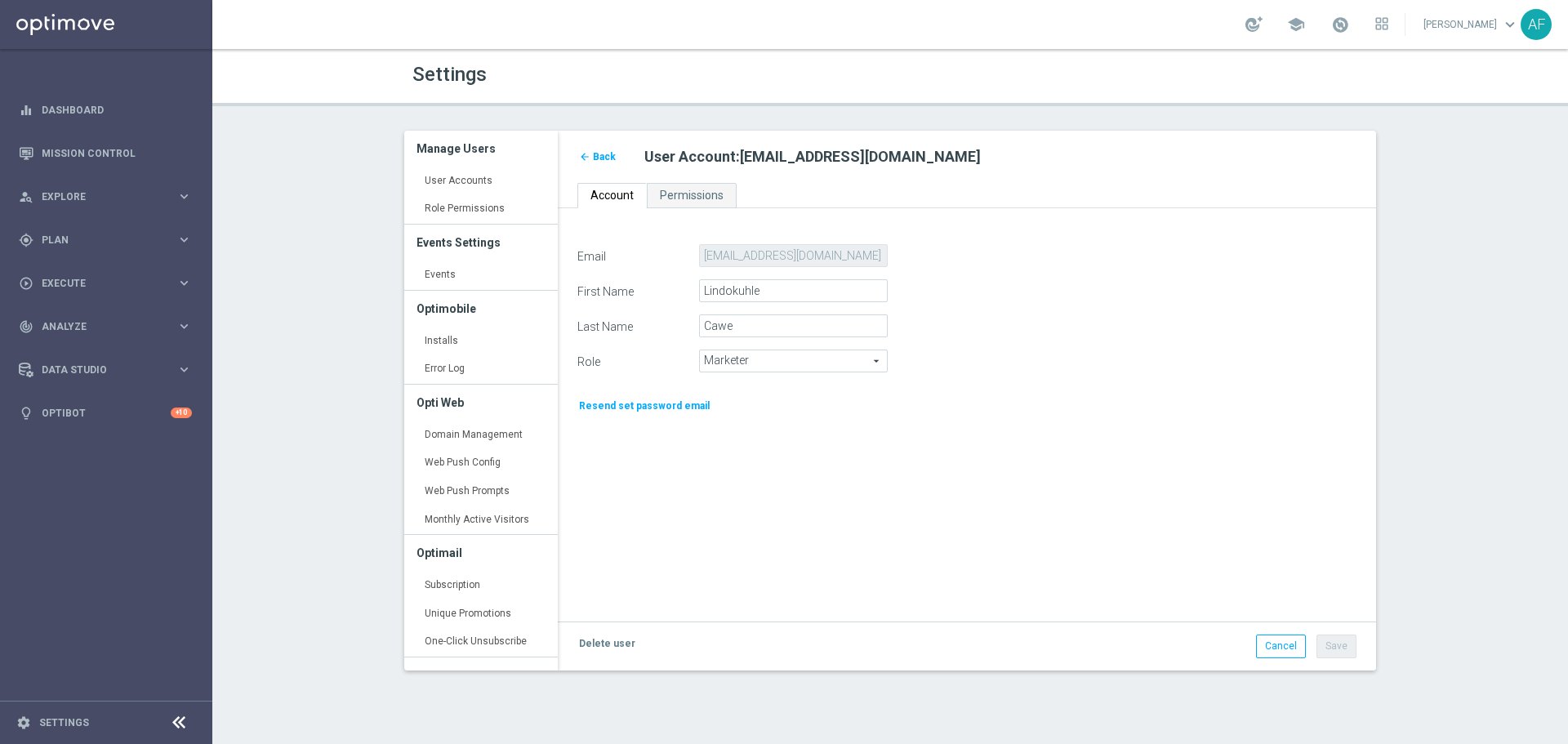
click at [829, 366] on span "Marketer" at bounding box center [794, 361] width 187 height 21
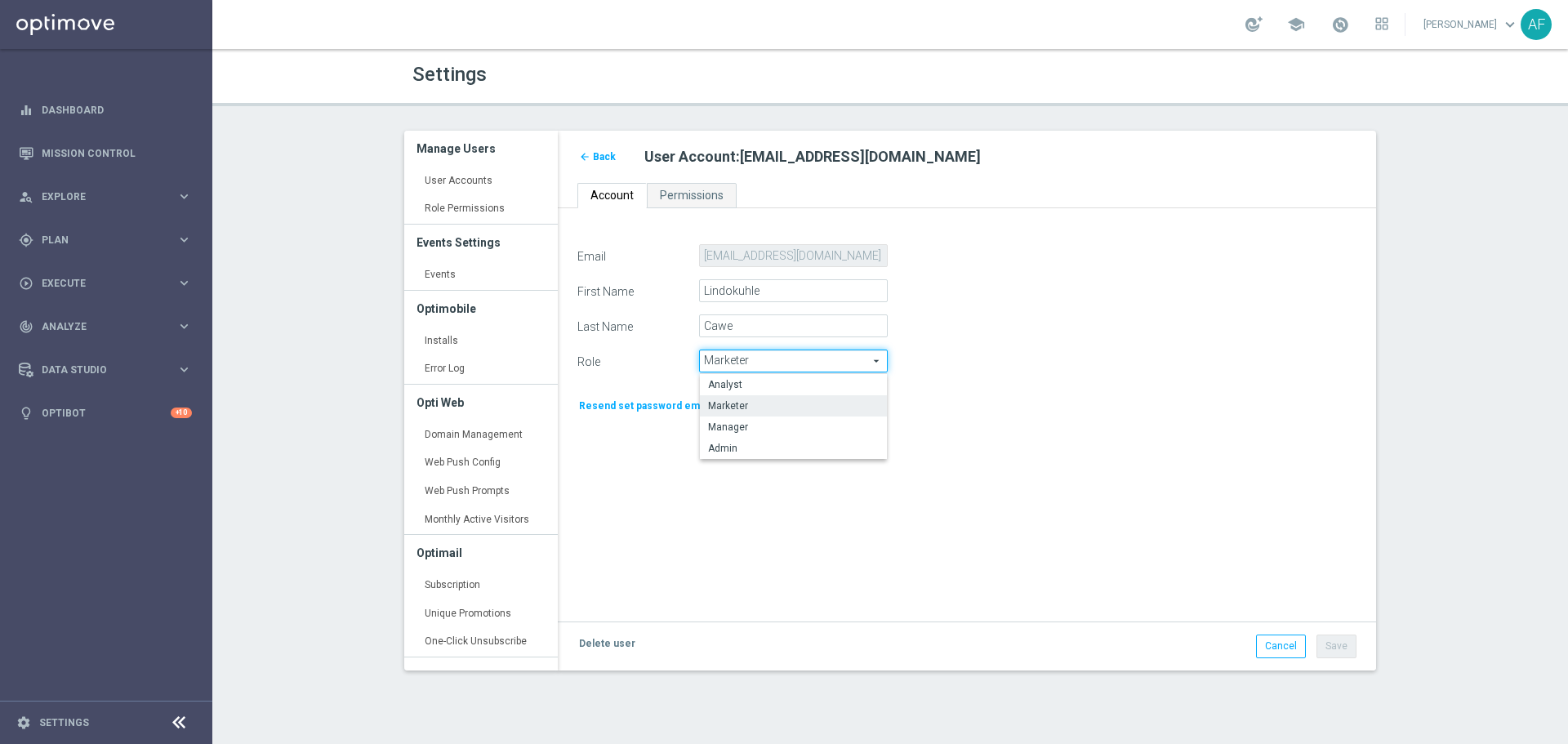
click at [821, 421] on span "Manager" at bounding box center [793, 427] width 170 height 13
type input "Manager"
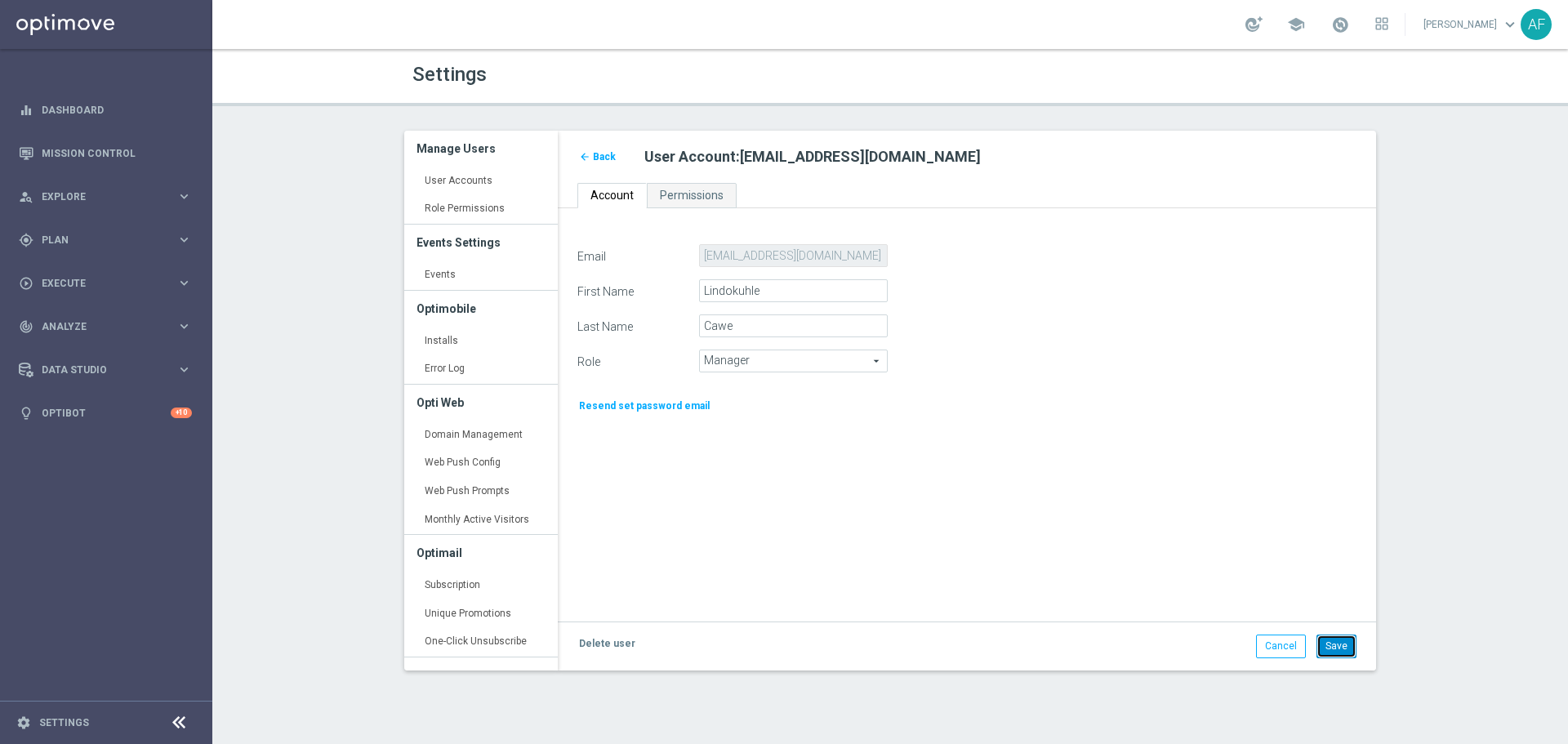
click at [1343, 641] on button "Save" at bounding box center [1336, 647] width 40 height 23
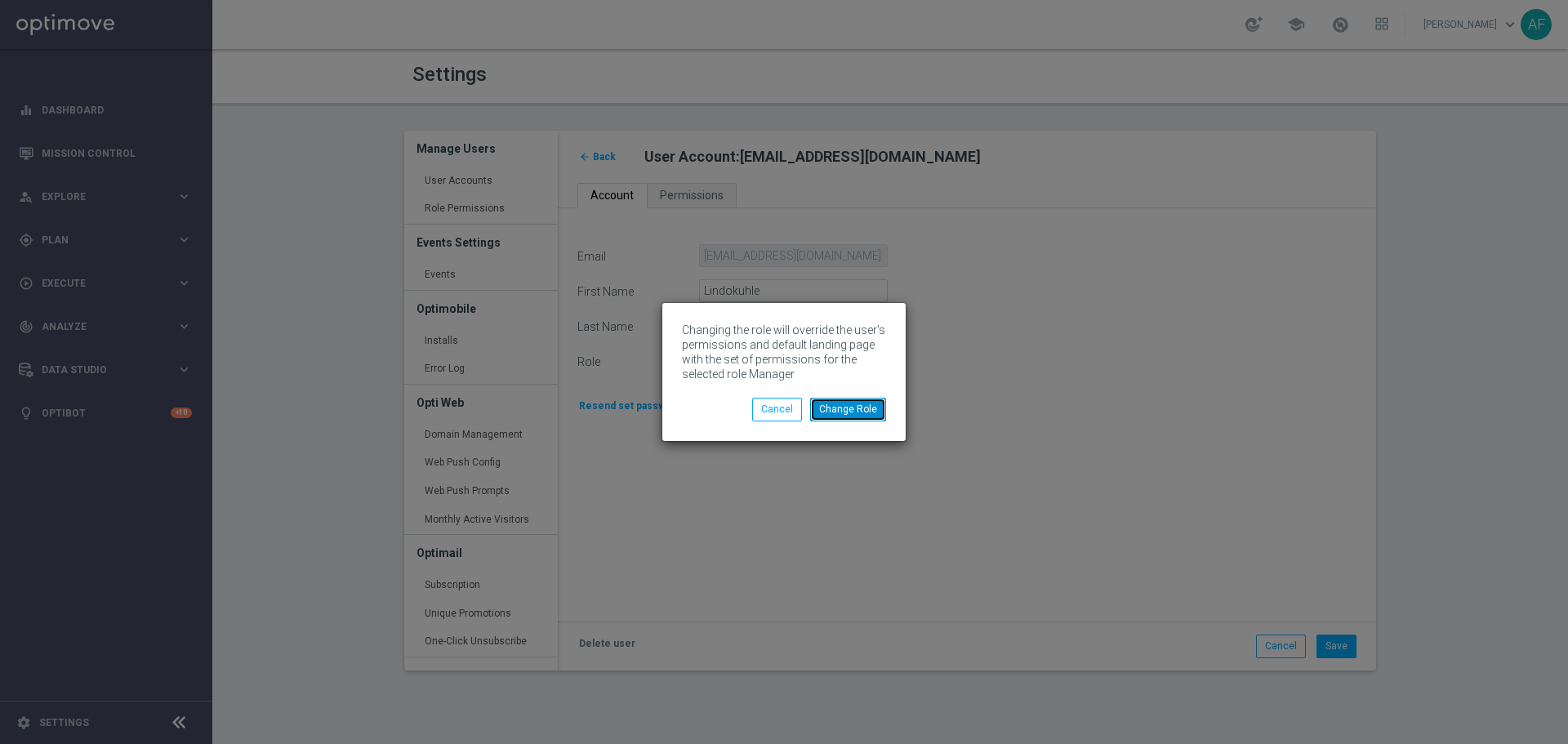
click at [868, 416] on button "Change Role" at bounding box center [847, 409] width 76 height 23
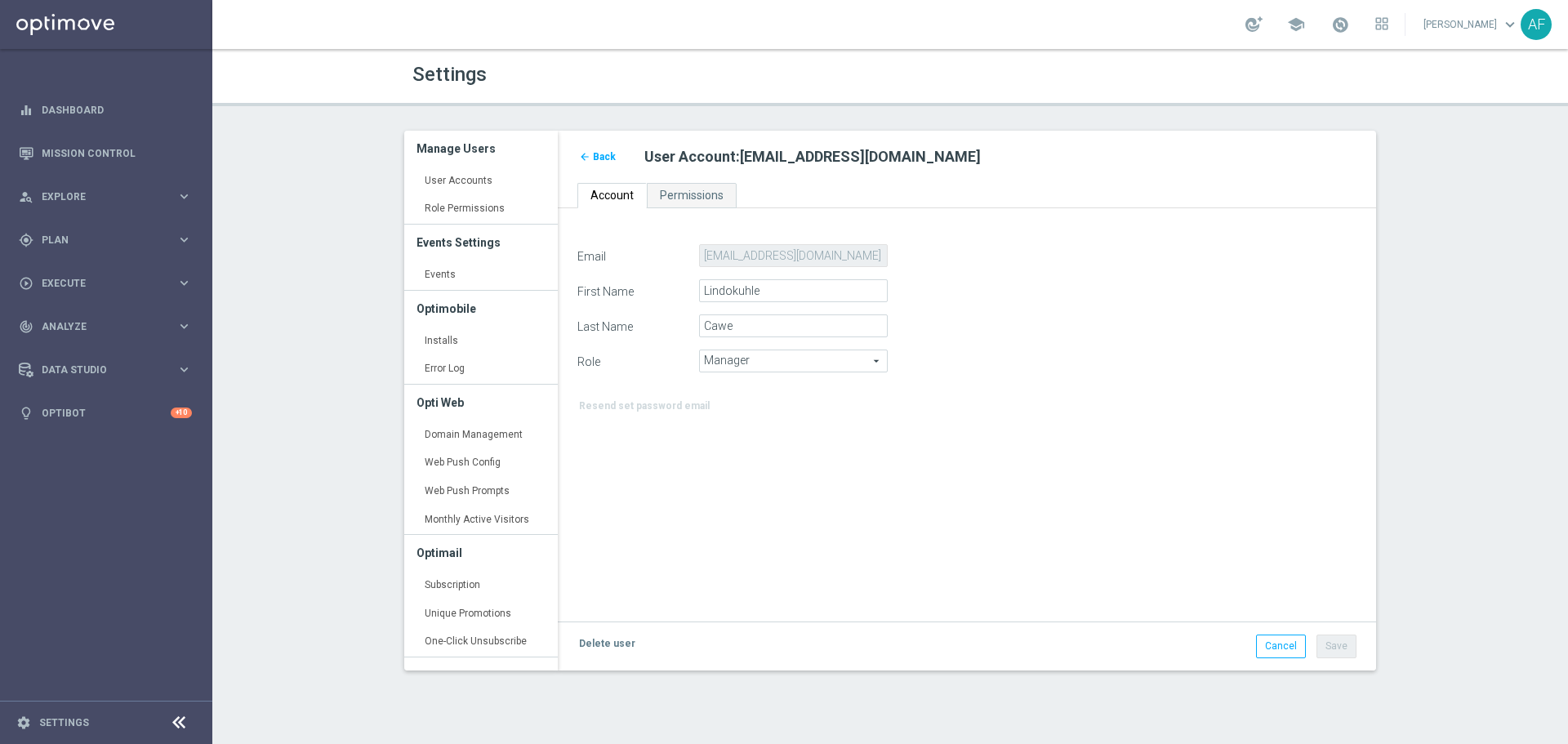
click at [606, 159] on span "Back" at bounding box center [605, 156] width 23 height 12
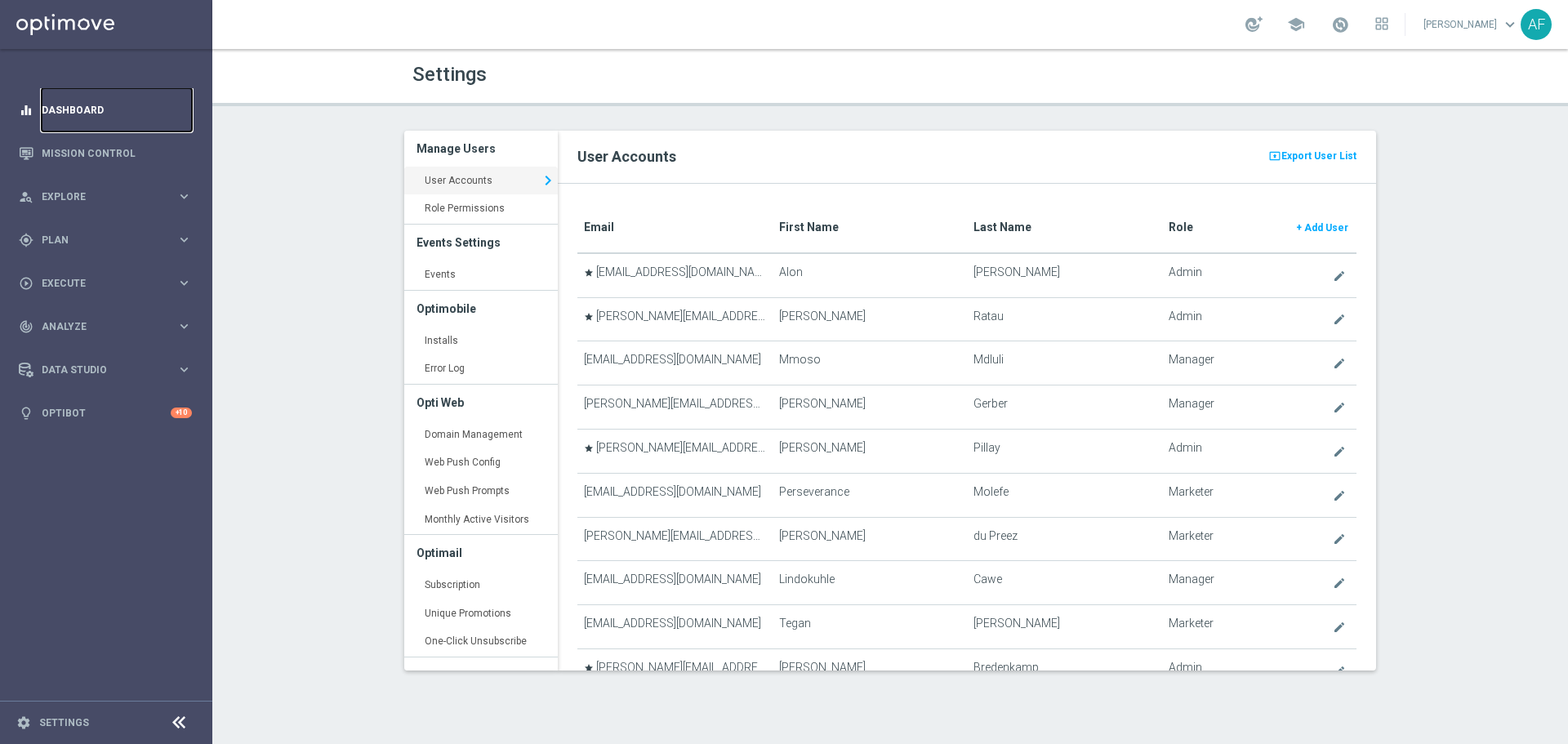
click at [80, 112] on link "Dashboard" at bounding box center [117, 110] width 151 height 44
